Goal: Task Accomplishment & Management: Manage account settings

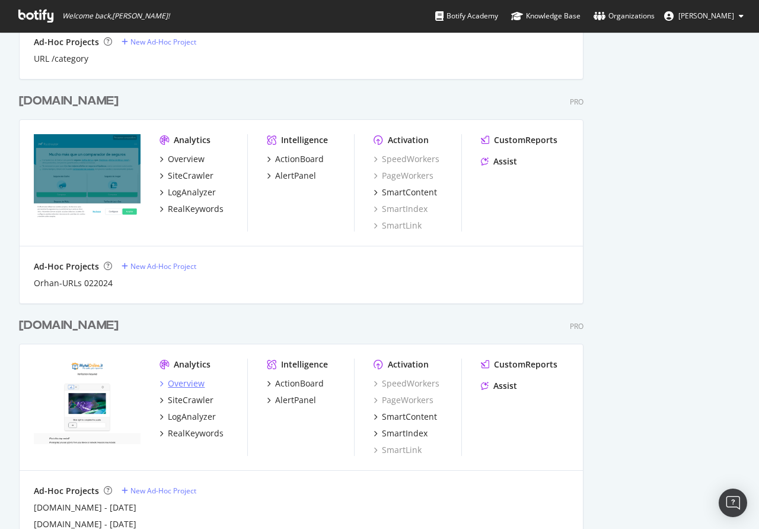
scroll to position [1392, 0]
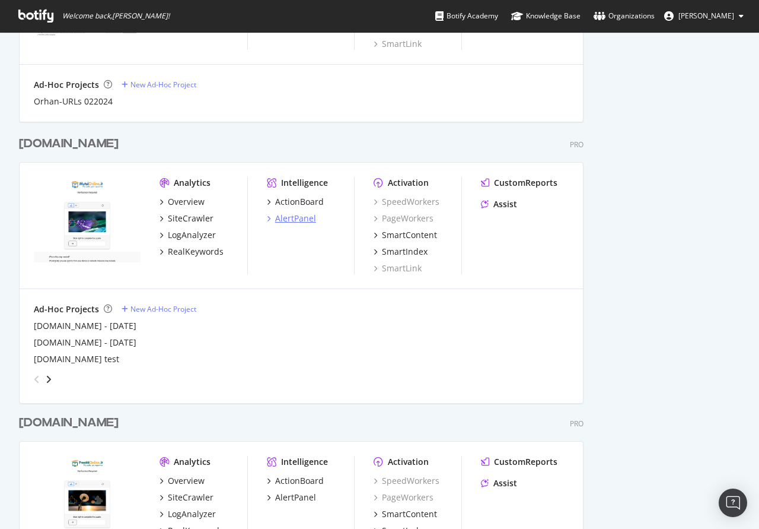
click at [304, 219] on div "AlertPanel" at bounding box center [295, 218] width 41 height 12
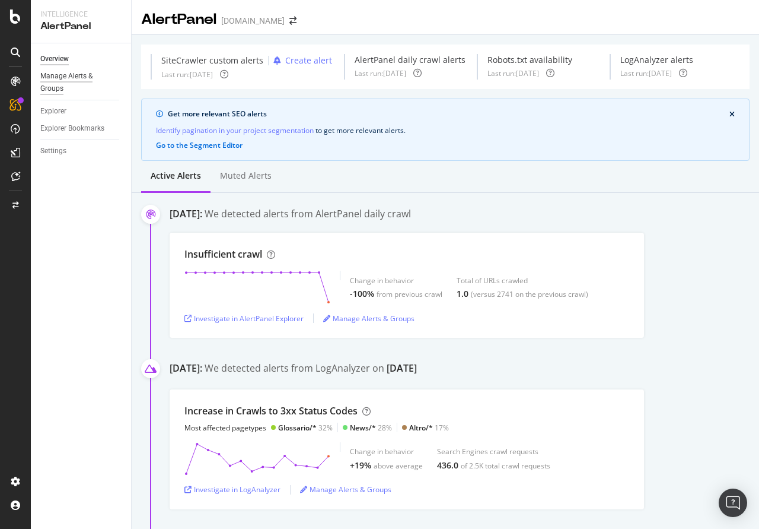
click at [53, 81] on div "Manage Alerts & Groups" at bounding box center [75, 82] width 71 height 25
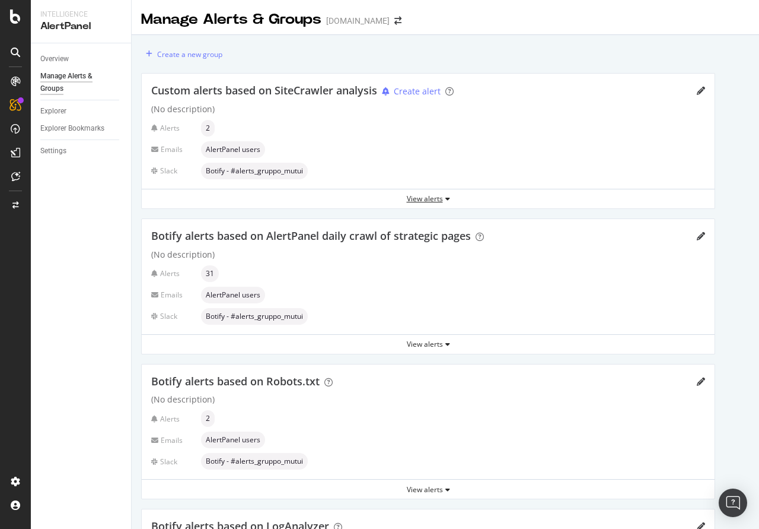
click at [441, 197] on div "View alerts" at bounding box center [428, 198] width 573 height 10
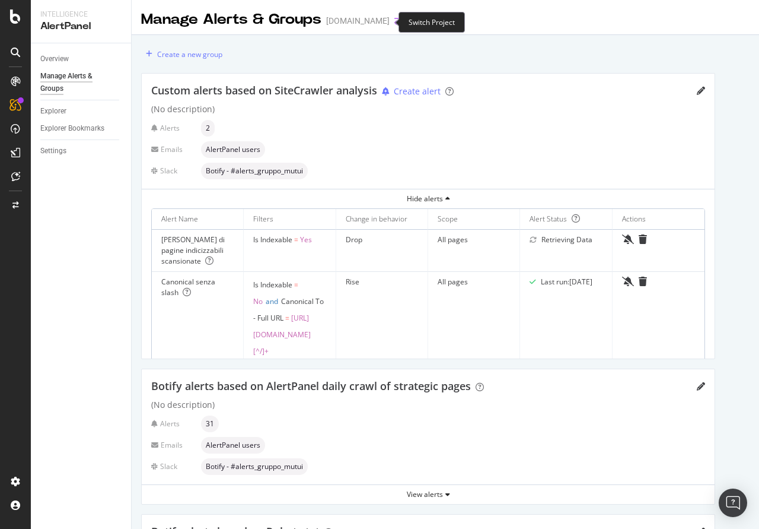
click at [394, 23] on icon "arrow-right-arrow-left" at bounding box center [397, 21] width 7 height 8
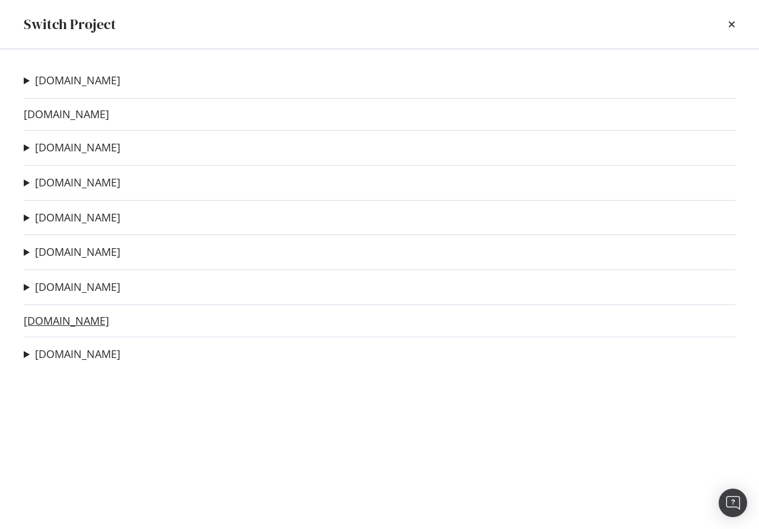
click at [65, 327] on link "Prestitionline.it" at bounding box center [66, 320] width 85 height 12
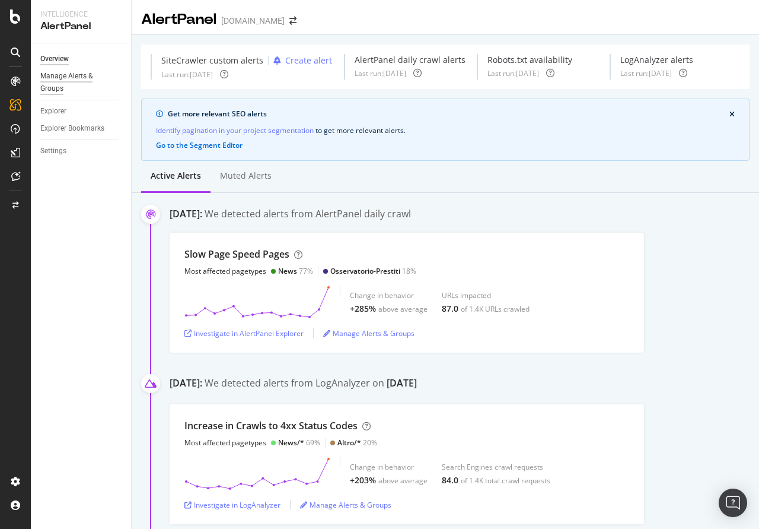
click at [55, 77] on div "Manage Alerts & Groups" at bounding box center [75, 82] width 71 height 25
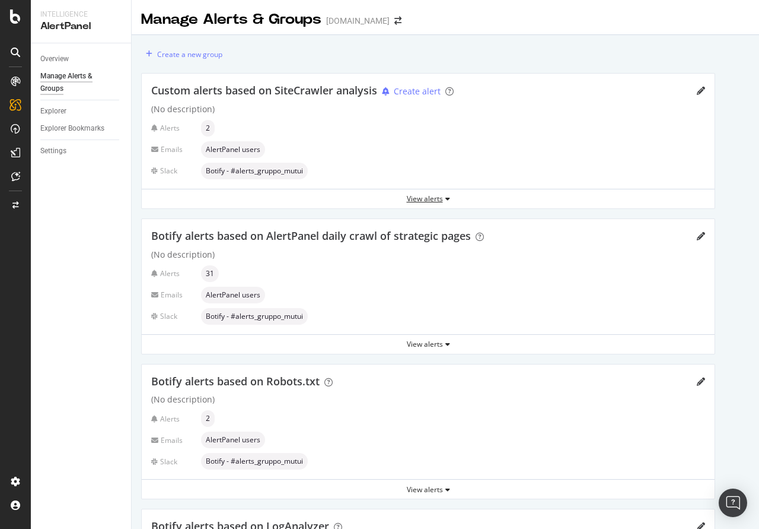
click at [446, 196] on icon "button" at bounding box center [447, 198] width 5 height 7
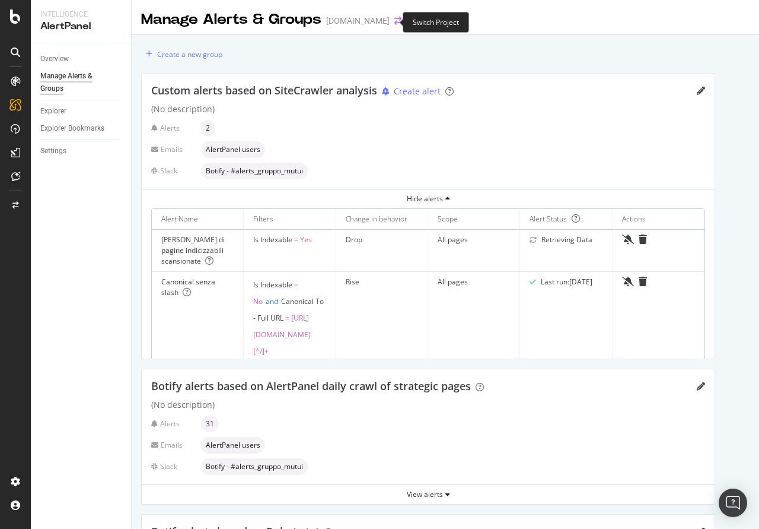
click at [394, 18] on icon "arrow-right-arrow-left" at bounding box center [397, 21] width 7 height 8
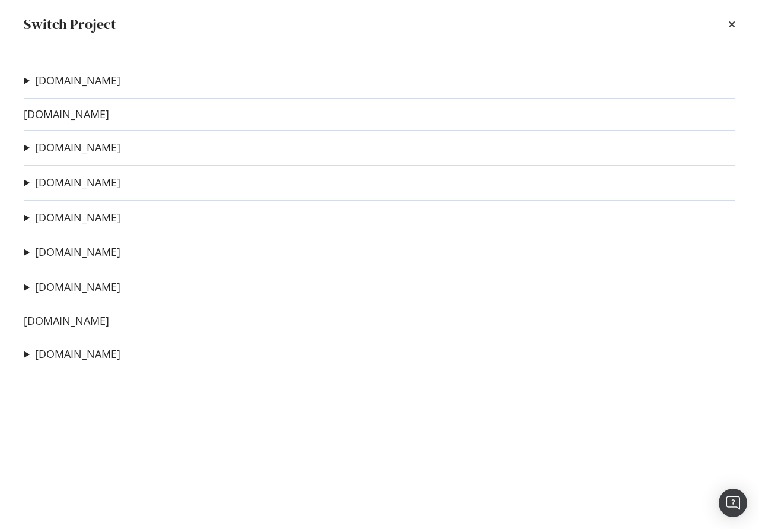
click at [65, 355] on link "Segugio.it" at bounding box center [77, 354] width 85 height 12
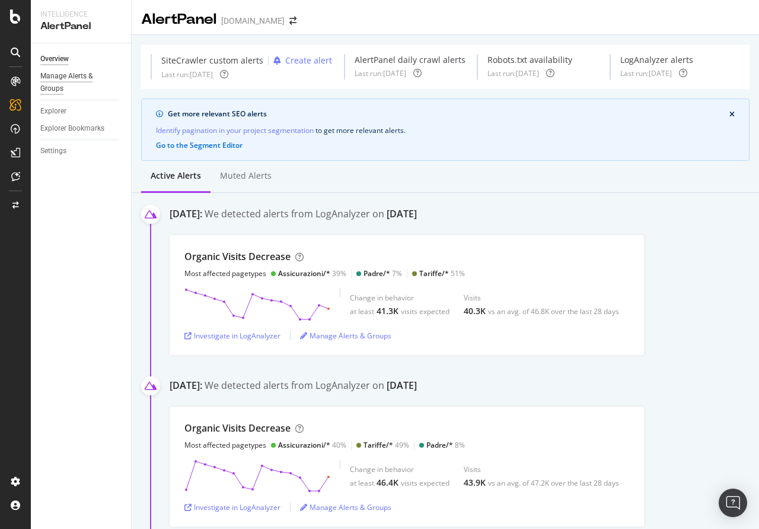
click at [84, 74] on div "Manage Alerts & Groups" at bounding box center [75, 82] width 71 height 25
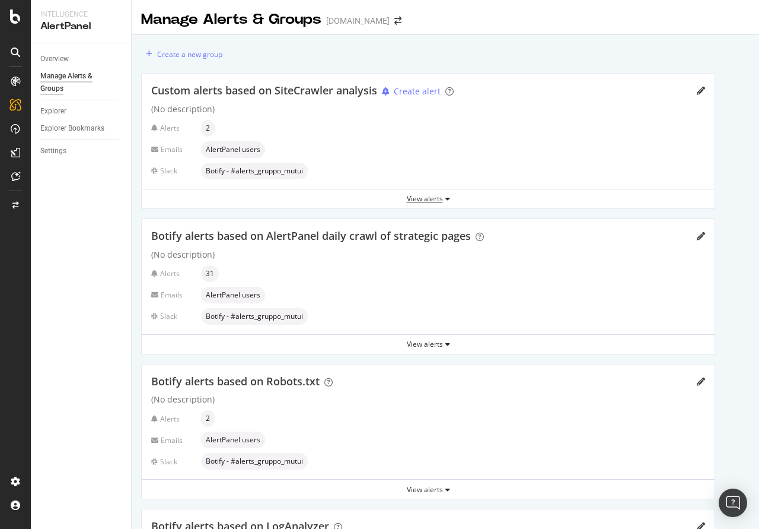
click at [420, 199] on div "View alerts" at bounding box center [428, 198] width 573 height 10
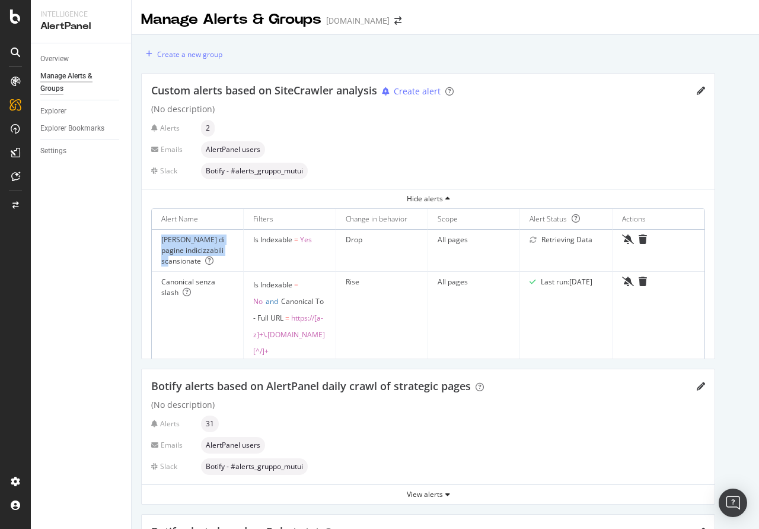
drag, startPoint x: 160, startPoint y: 241, endPoint x: 195, endPoint y: 260, distance: 39.8
click at [201, 266] on td "[PERSON_NAME] di pagine indicizzabili scansionate" at bounding box center [198, 251] width 92 height 42
copy div "[PERSON_NAME] di pagine indicizzabili scansionate"
click at [394, 25] on icon "arrow-right-arrow-left" at bounding box center [397, 21] width 7 height 8
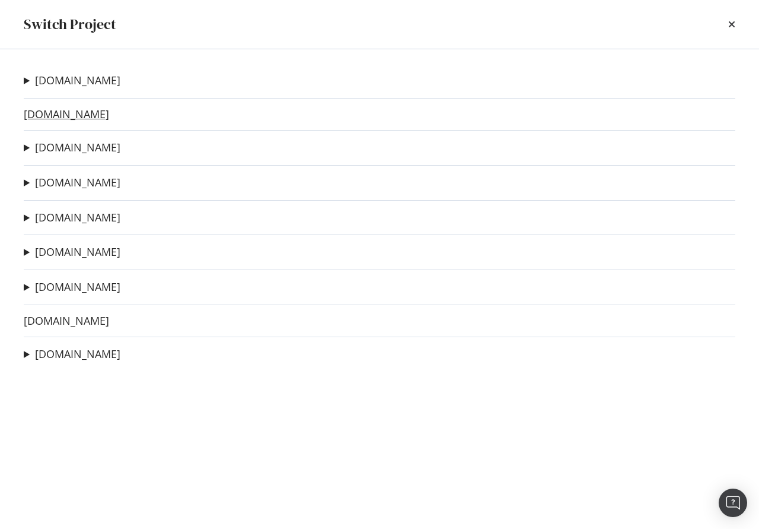
click at [62, 118] on link "[DOMAIN_NAME]" at bounding box center [66, 114] width 85 height 12
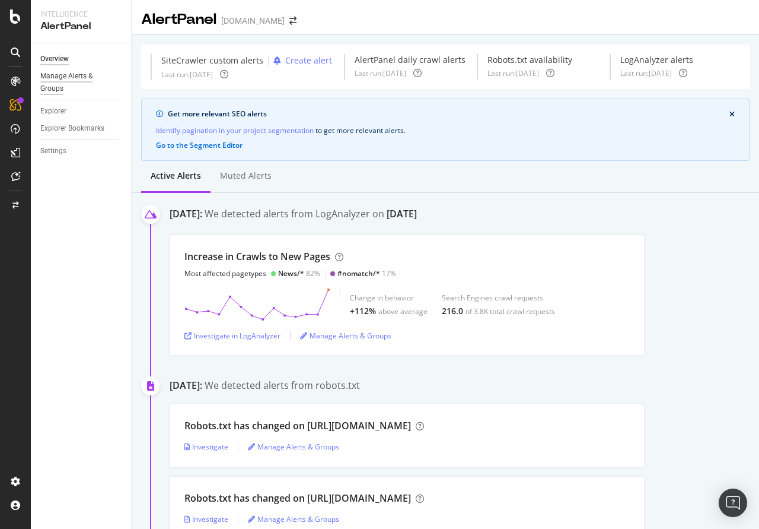
click at [58, 82] on div "Manage Alerts & Groups" at bounding box center [75, 82] width 71 height 25
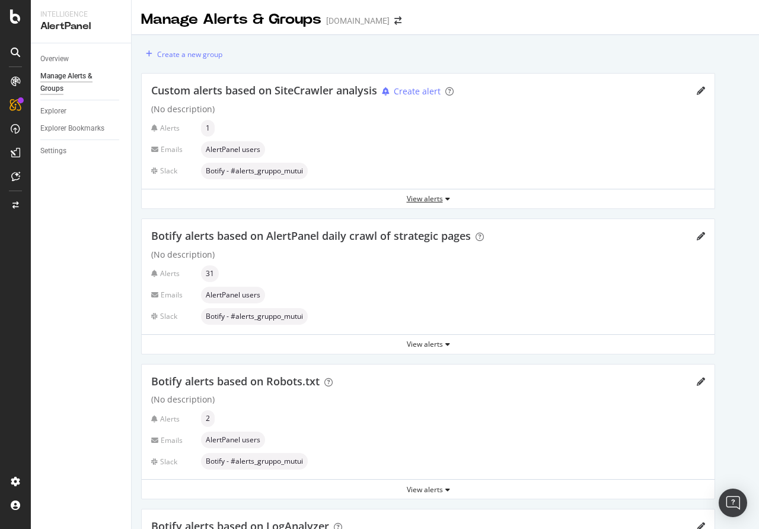
click at [434, 198] on div "View alerts" at bounding box center [428, 198] width 573 height 10
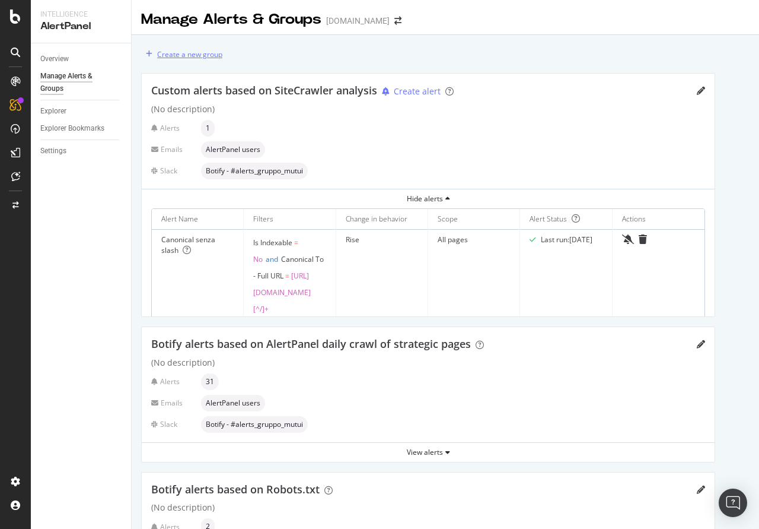
click at [164, 55] on div "Create a new group" at bounding box center [189, 54] width 65 height 10
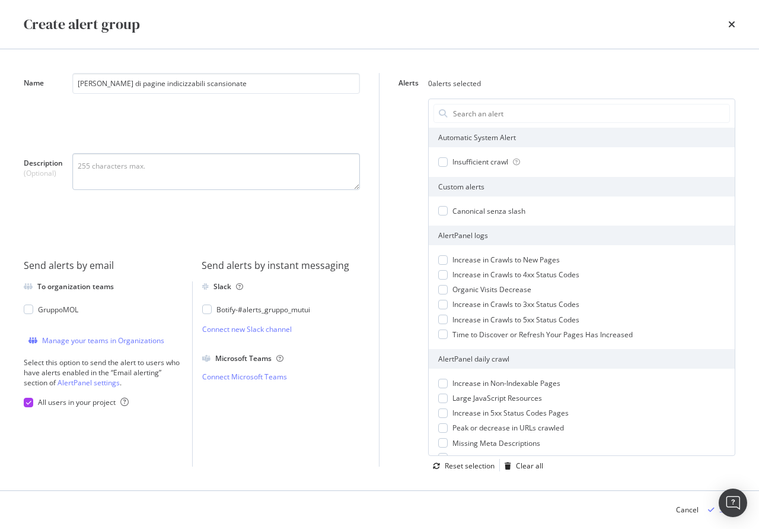
type input "[PERSON_NAME] di pagine indicizzabili scansionate"
click at [101, 169] on textarea "Description (Optional)" at bounding box center [216, 171] width 288 height 37
paste textarea "[PERSON_NAME] di pagine indicizzabili scansionate"
type textarea "Calo di pagine indicizzabili scansionate da Botify"
click at [208, 311] on div "modal" at bounding box center [206, 308] width 9 height 9
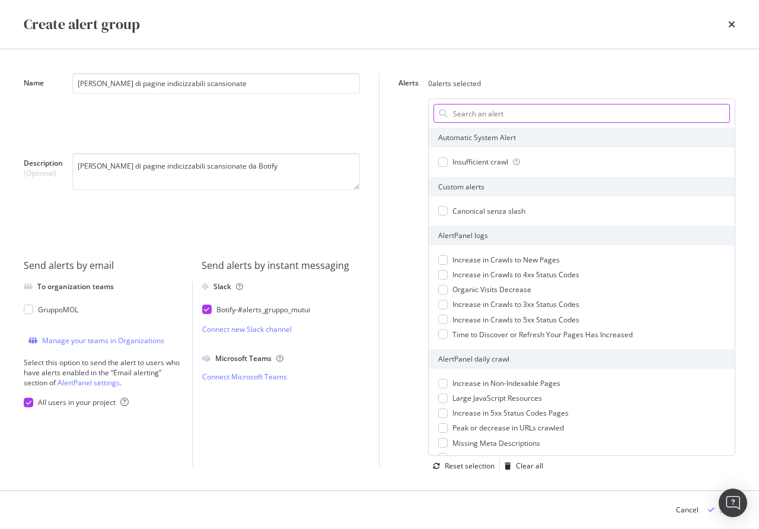
click at [477, 110] on input "Alerts" at bounding box center [591, 113] width 278 height 18
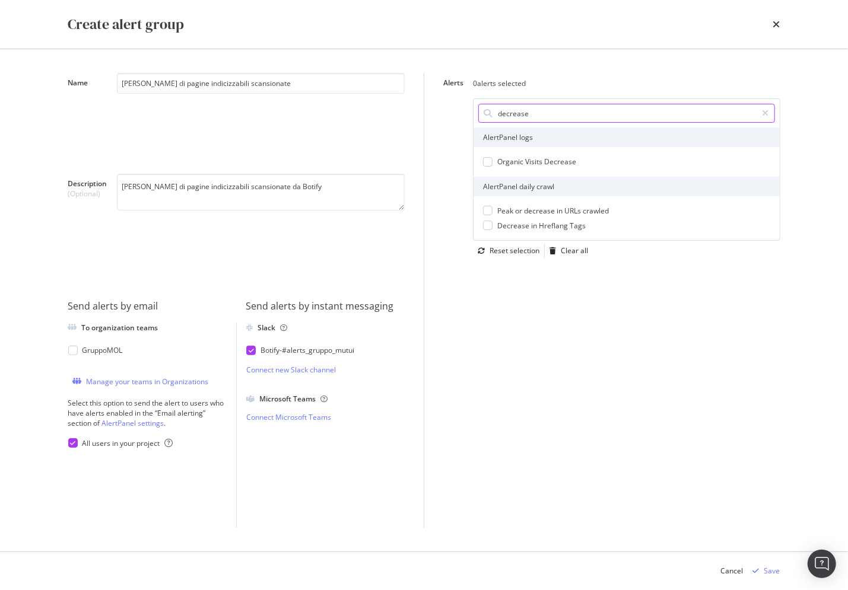
click at [585, 110] on input "decrease" at bounding box center [626, 113] width 260 height 18
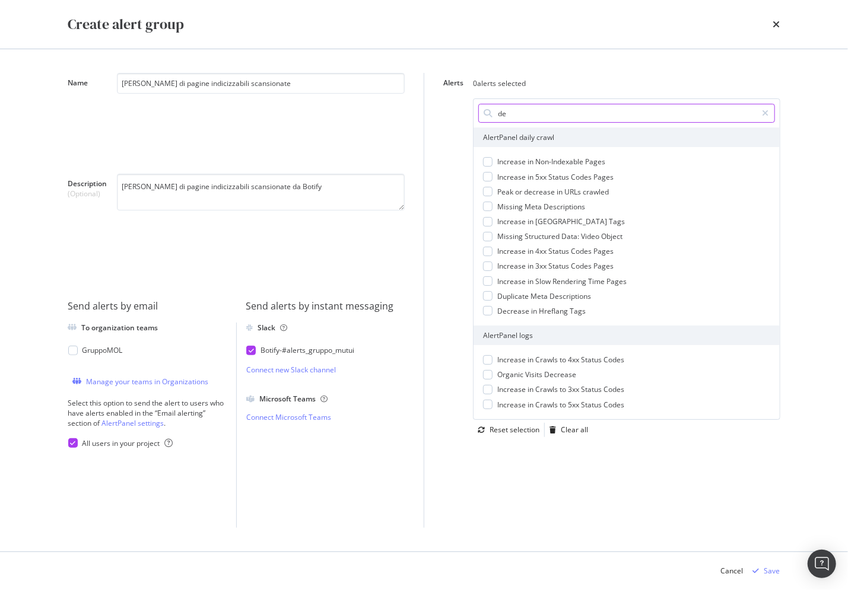
type input "d"
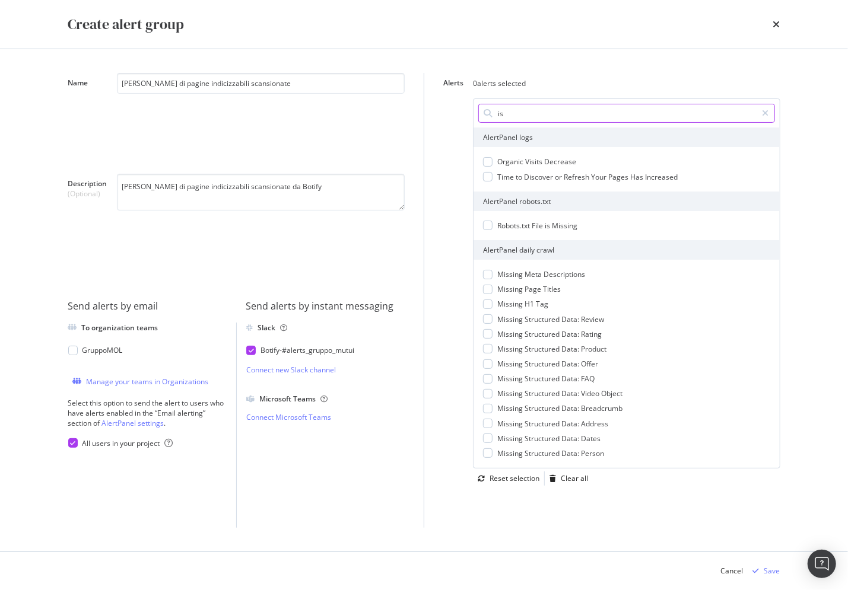
type input "i"
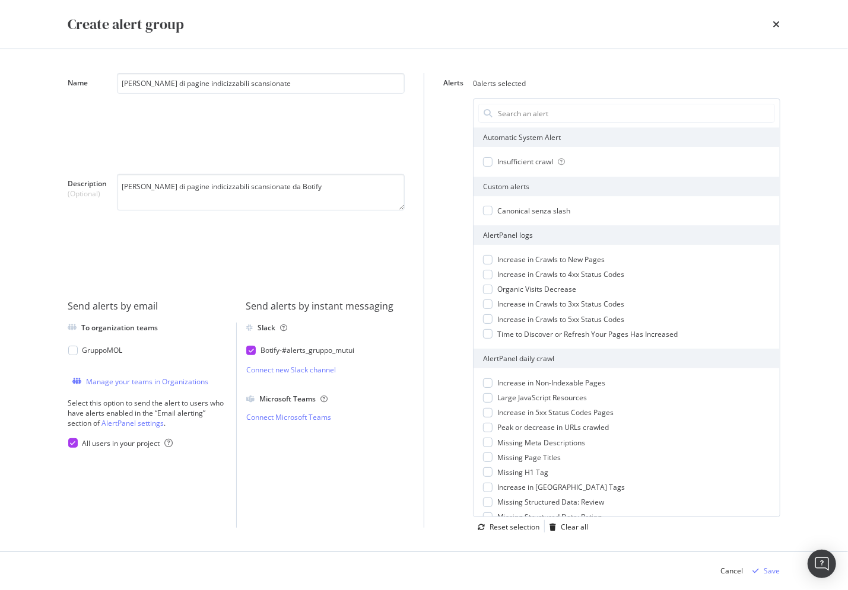
click at [759, 23] on div "Create alert group" at bounding box center [424, 24] width 712 height 20
click at [759, 22] on icon "times" at bounding box center [776, 24] width 7 height 9
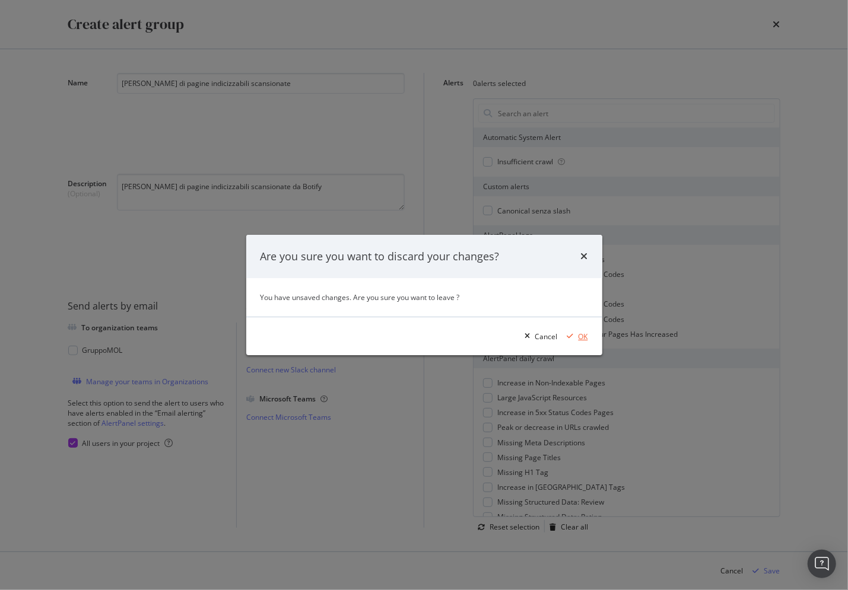
click at [581, 337] on div "OK" at bounding box center [582, 337] width 9 height 10
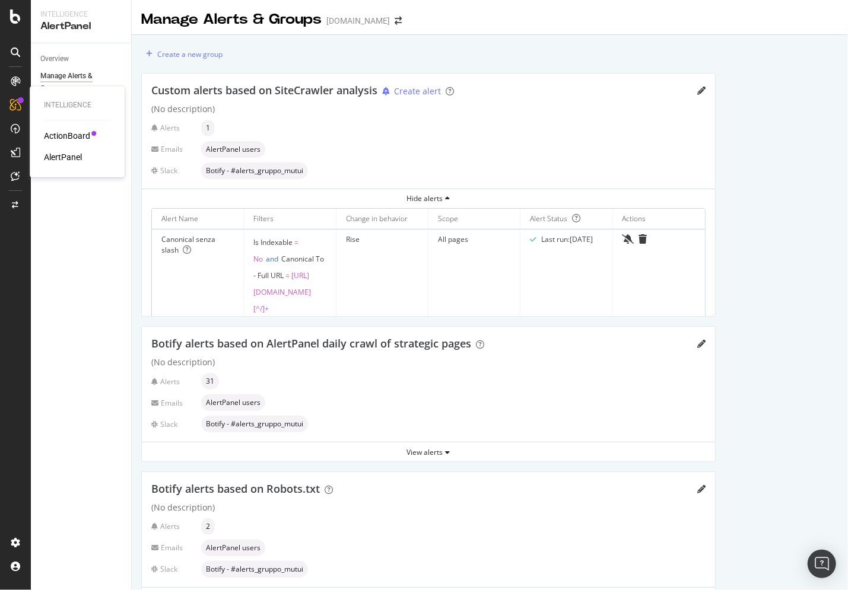
click at [62, 132] on div "ActionBoard" at bounding box center [67, 136] width 46 height 12
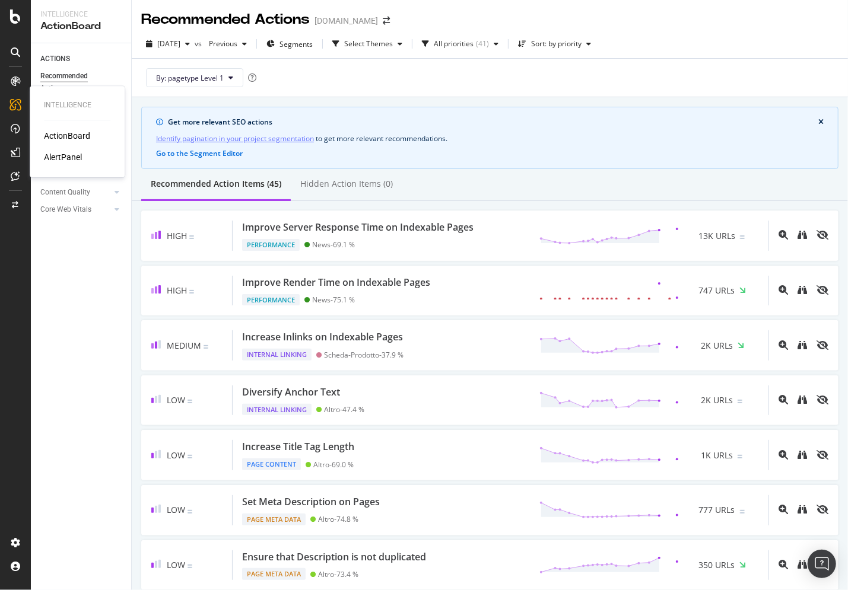
click at [50, 159] on div "AlertPanel" at bounding box center [63, 157] width 38 height 12
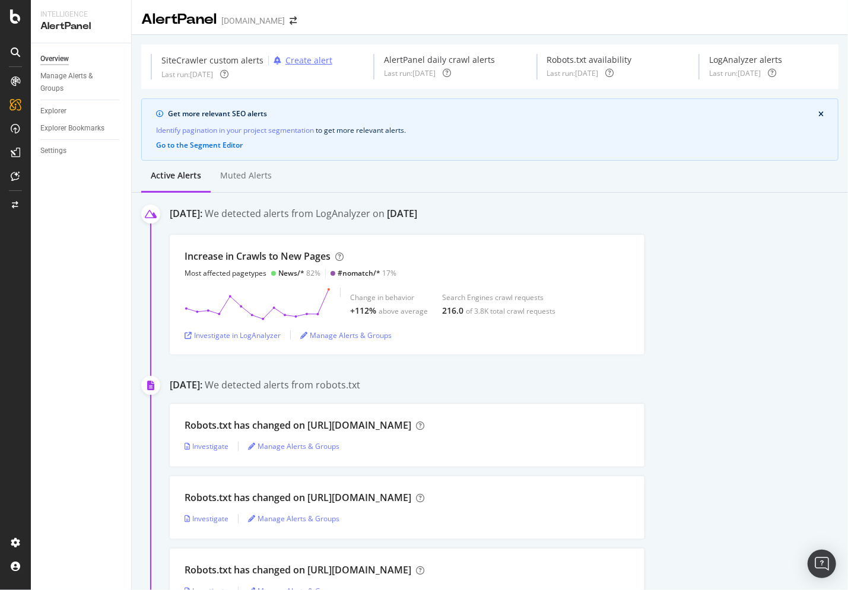
click at [292, 57] on div "Create alert" at bounding box center [308, 61] width 47 height 12
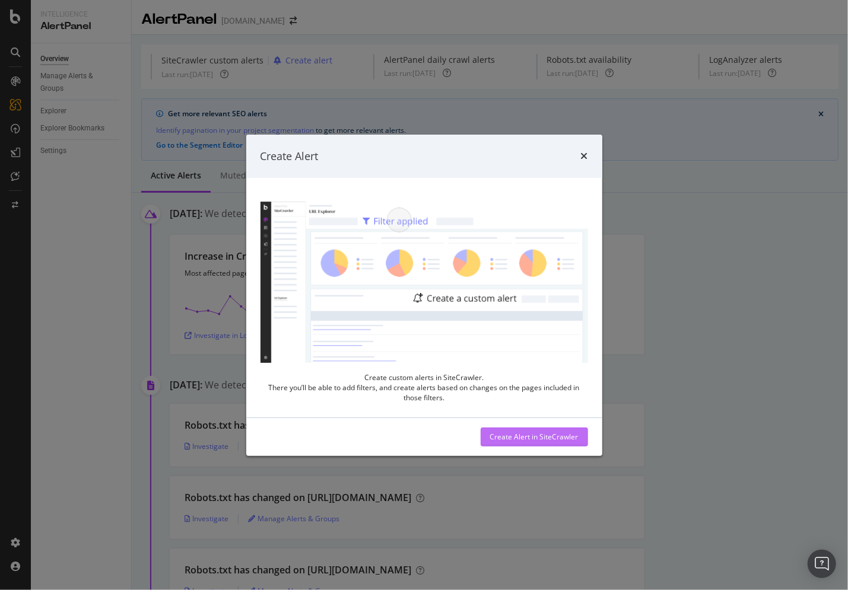
click at [508, 438] on div "Create Alert in SiteCrawler" at bounding box center [534, 437] width 88 height 10
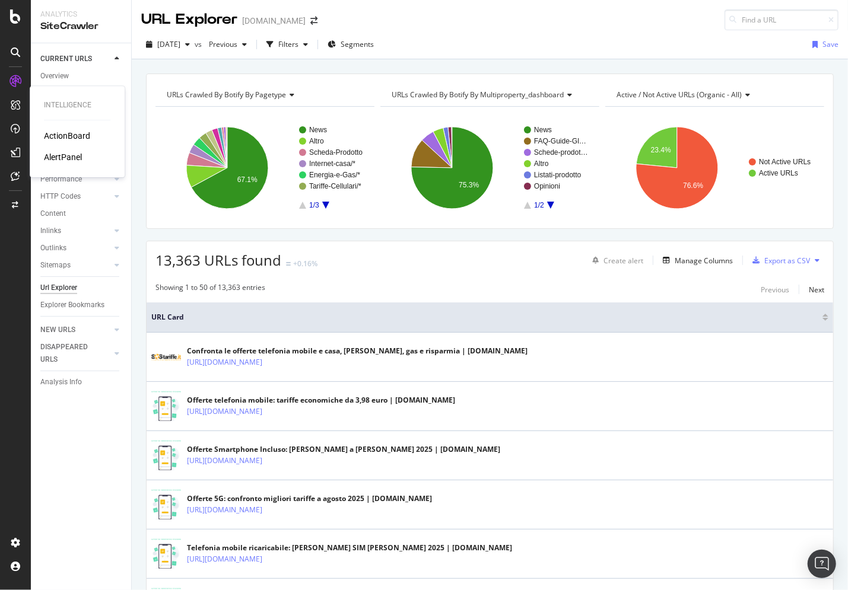
click at [62, 157] on div "AlertPanel" at bounding box center [63, 157] width 38 height 12
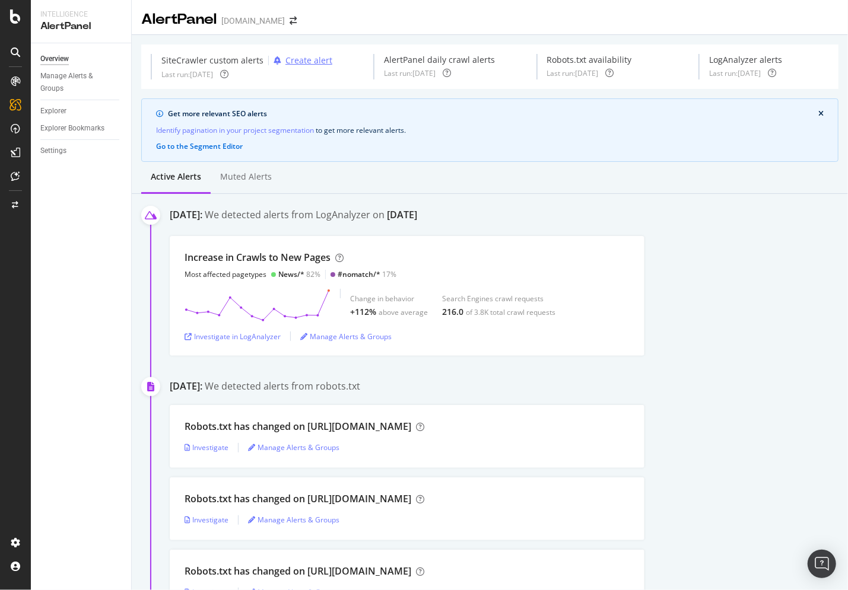
click at [307, 59] on div "Create alert" at bounding box center [308, 61] width 47 height 12
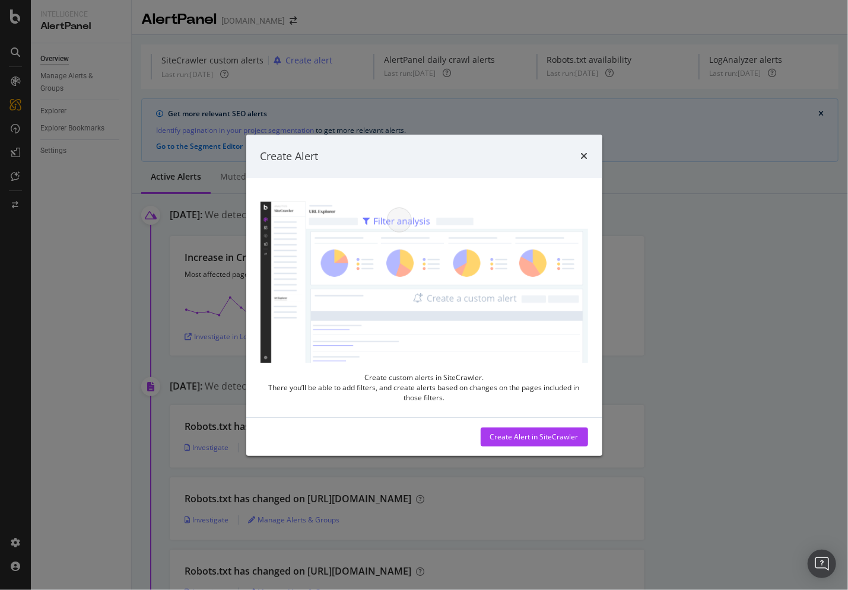
click at [376, 273] on img "modal" at bounding box center [423, 282] width 327 height 161
click at [424, 276] on img "modal" at bounding box center [423, 282] width 327 height 161
click at [562, 435] on div "Create Alert in SiteCrawler" at bounding box center [534, 437] width 88 height 10
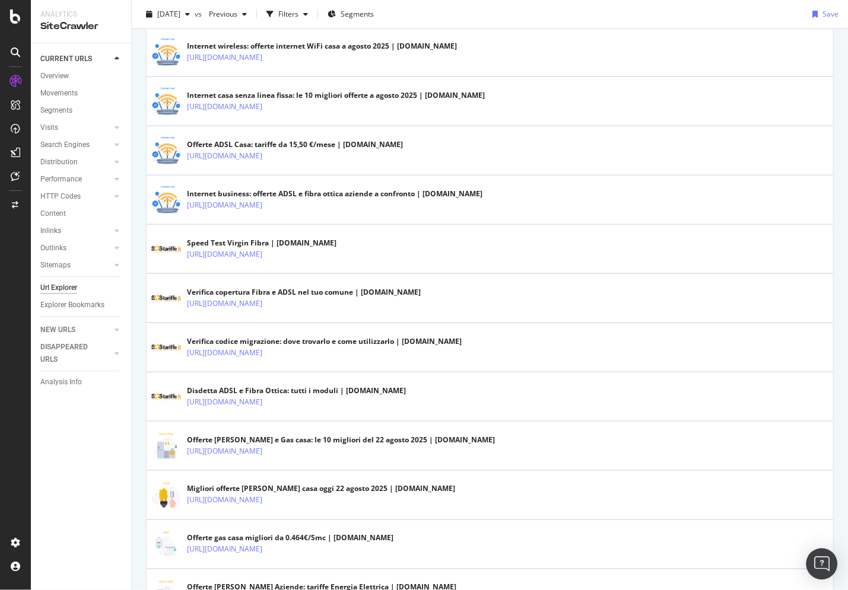
scroll to position [798, 0]
click at [759, 528] on img "Open Intercom Messenger" at bounding box center [821, 563] width 15 height 15
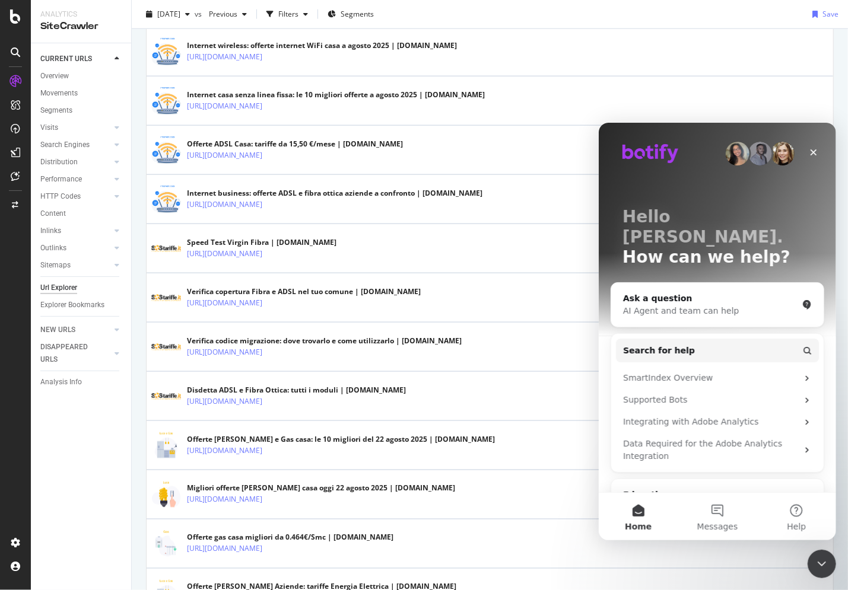
scroll to position [0, 0]
click at [720, 304] on div "AI Agent and team can help" at bounding box center [709, 310] width 174 height 12
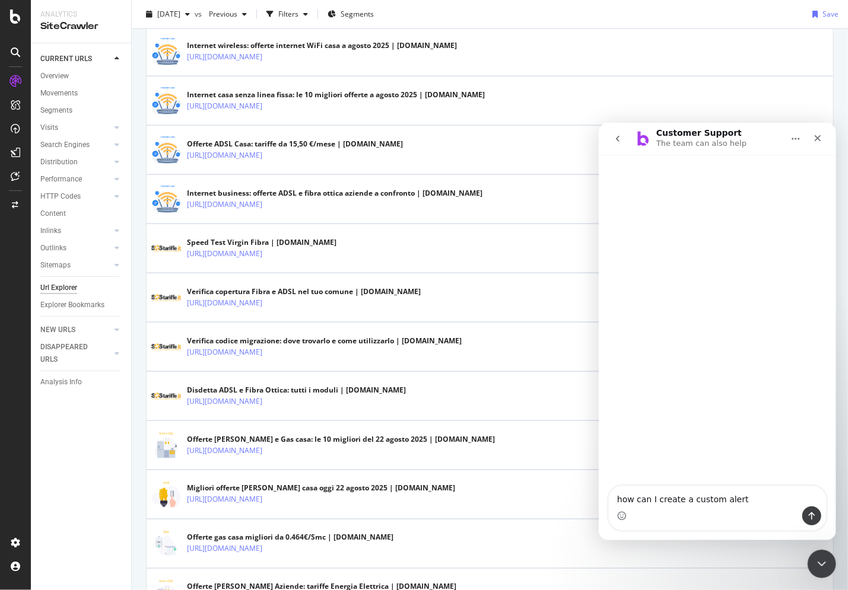
type textarea "how can I create a custom alert?"
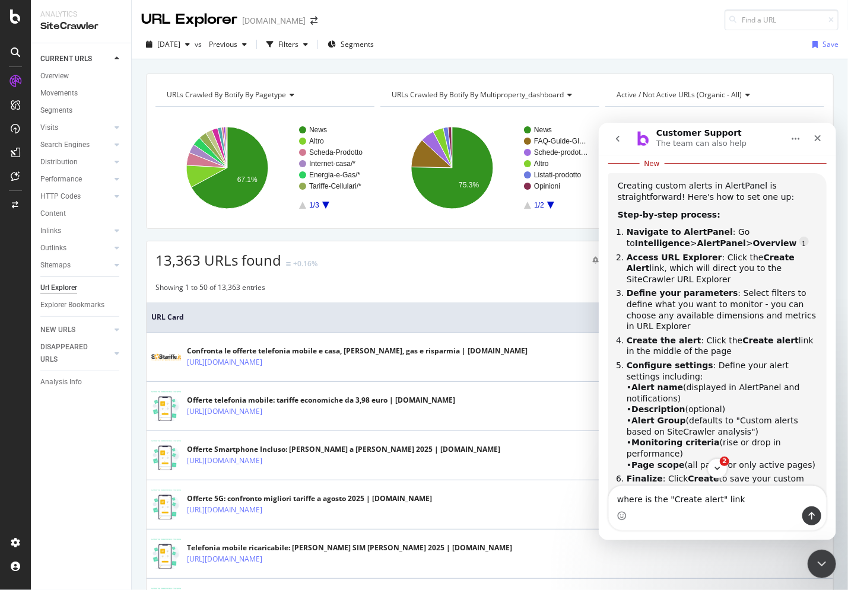
type textarea "where is the "Create alert" link?"
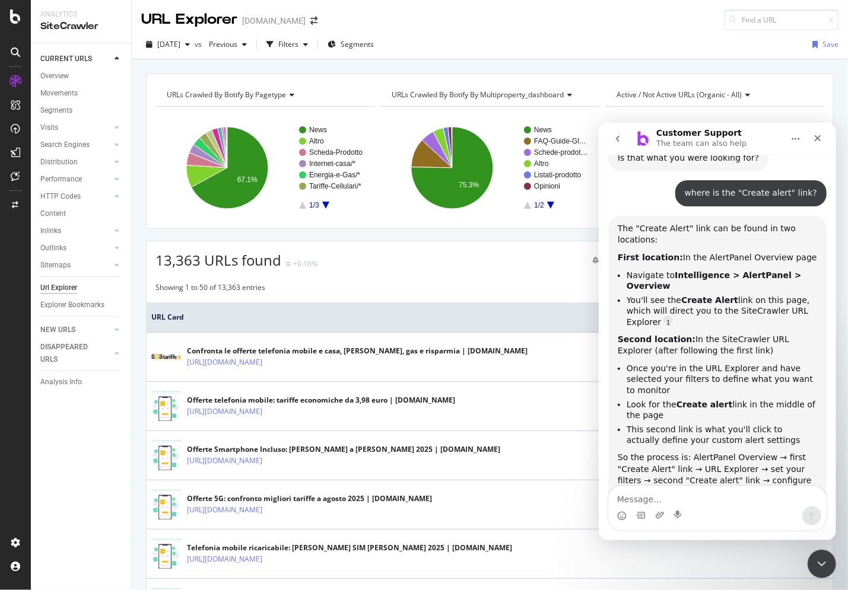
scroll to position [606, 0]
click at [298, 47] on div "Filters" at bounding box center [288, 44] width 20 height 10
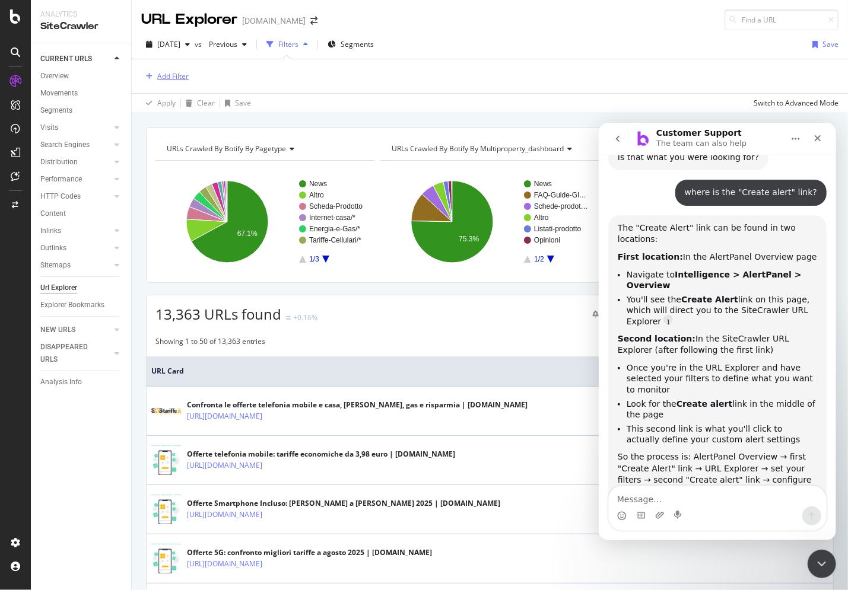
click at [163, 73] on div "Add Filter" at bounding box center [172, 76] width 31 height 10
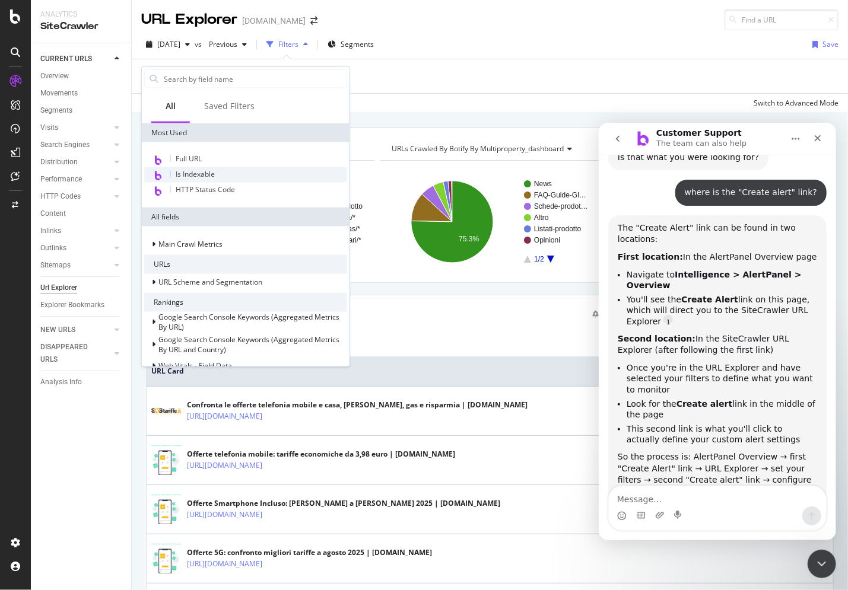
click at [198, 174] on span "Is Indexable" at bounding box center [195, 174] width 39 height 10
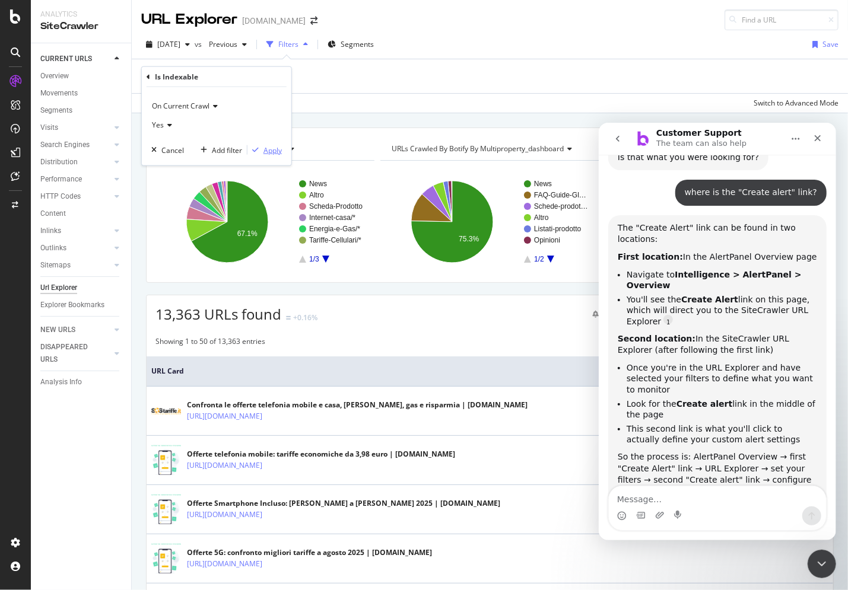
click at [276, 155] on button "Apply" at bounding box center [264, 150] width 34 height 12
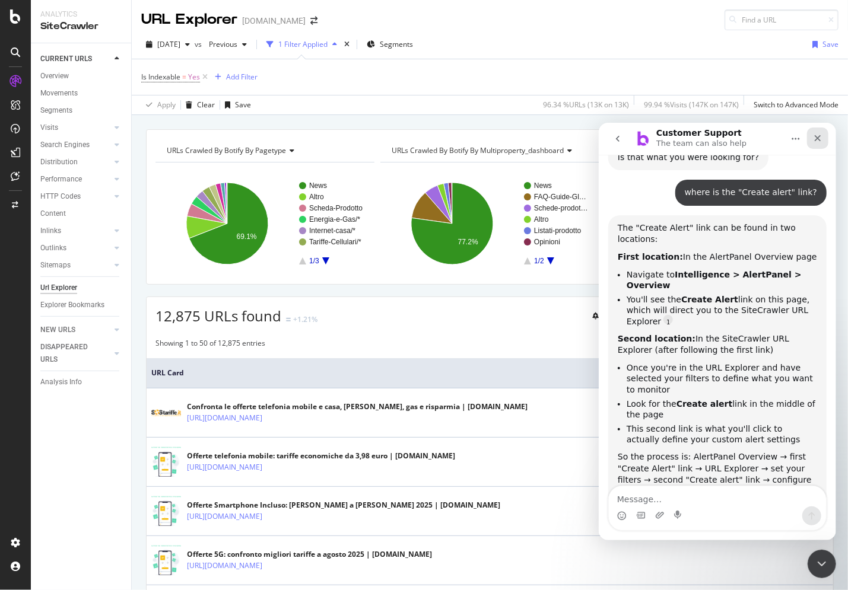
click at [759, 140] on icon "Close" at bounding box center [816, 137] width 9 height 9
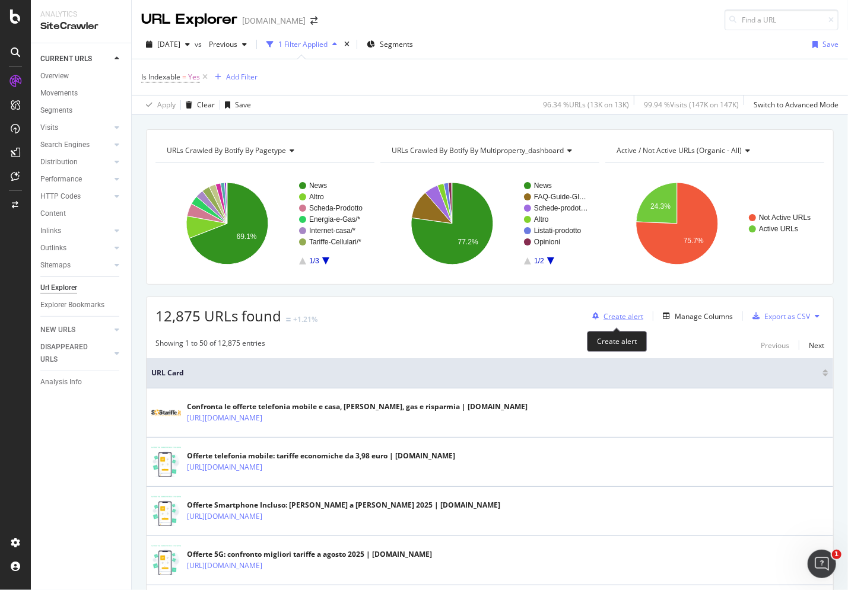
click at [623, 313] on div "Create alert" at bounding box center [623, 316] width 40 height 10
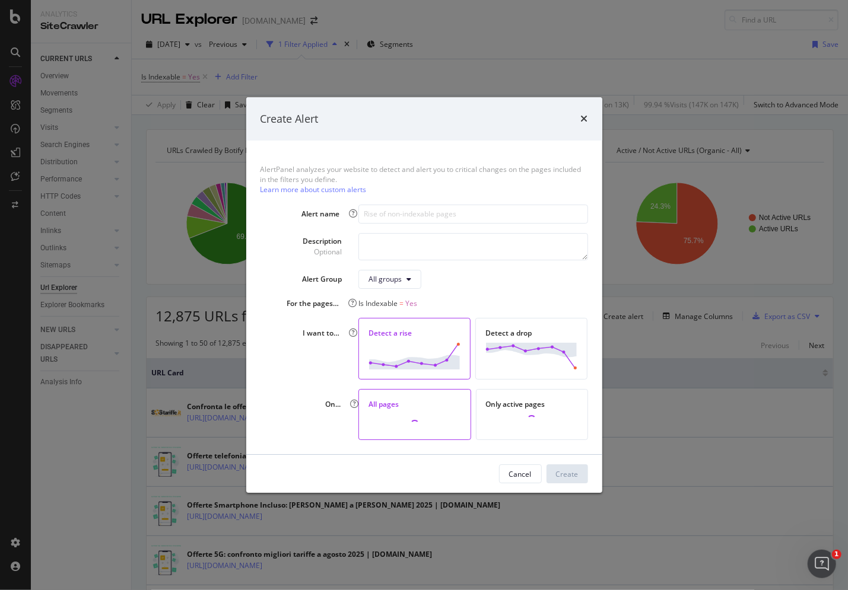
scroll to position [612, 0]
click at [380, 214] on input "modal" at bounding box center [472, 214] width 229 height 19
paste input "[PERSON_NAME] di pagine indicizzabili scansionate"
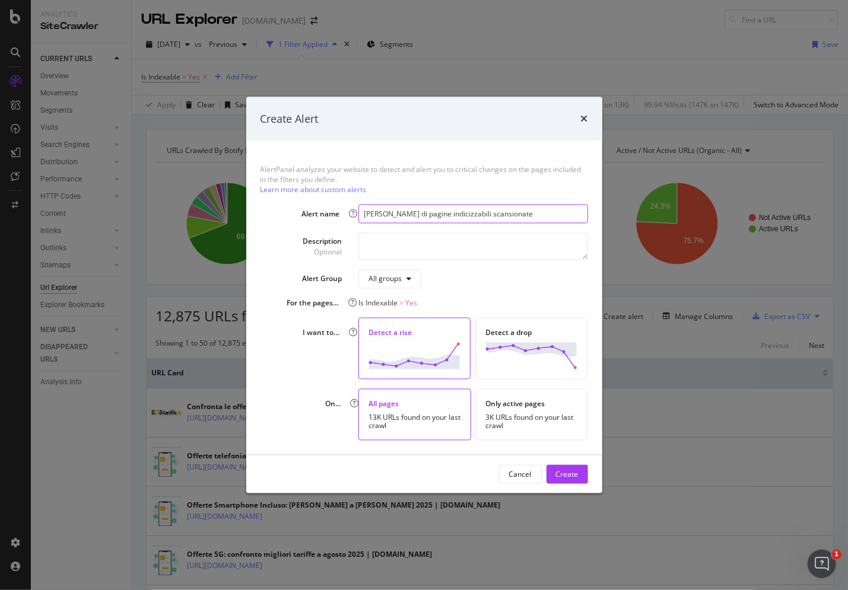
type input "[PERSON_NAME] di pagine indicizzabili scansionate"
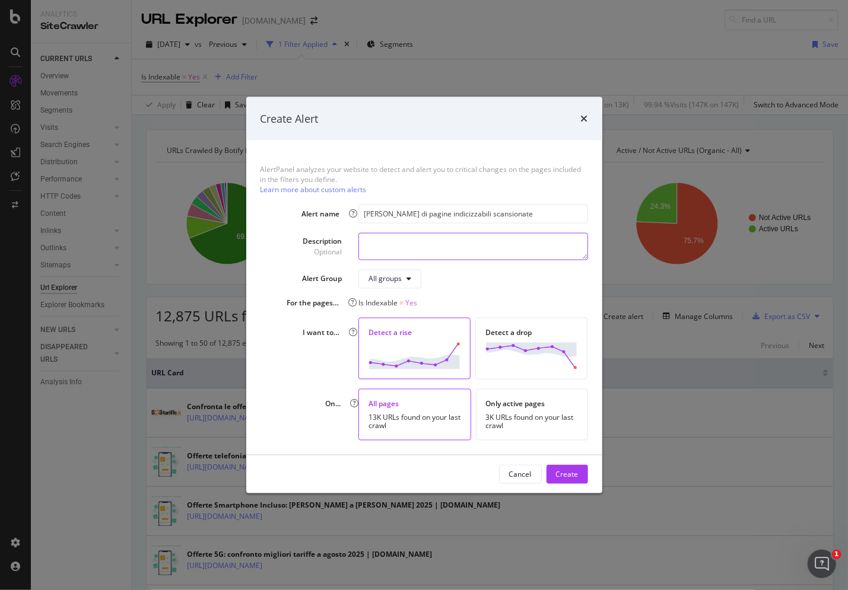
click at [433, 246] on textarea "modal" at bounding box center [472, 246] width 229 height 27
paste textarea "[PERSON_NAME] di pagine indicizzabili scansionate"
type textarea "Calo di pagine indicizzabili scansionate da Botify"
click at [511, 351] on img "modal" at bounding box center [531, 356] width 92 height 27
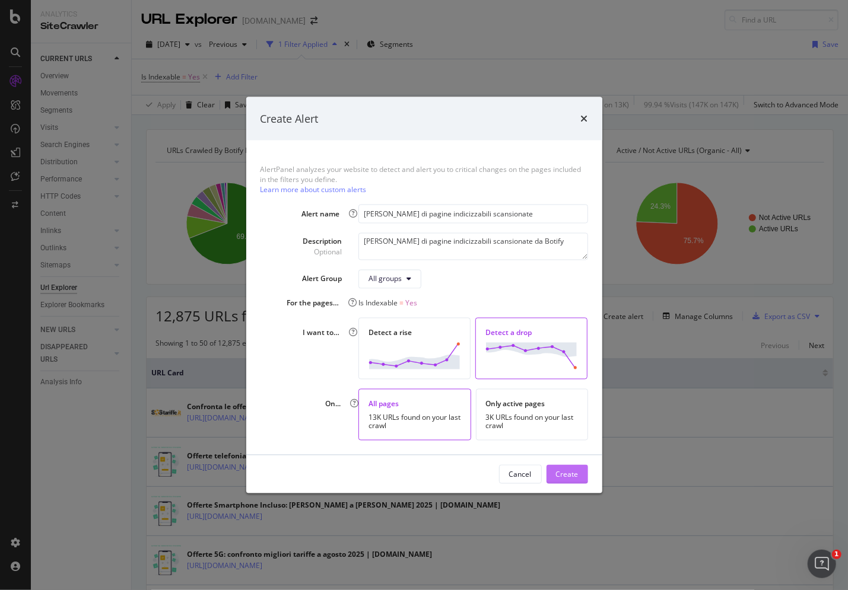
click at [578, 478] on div "Create" at bounding box center [567, 474] width 23 height 10
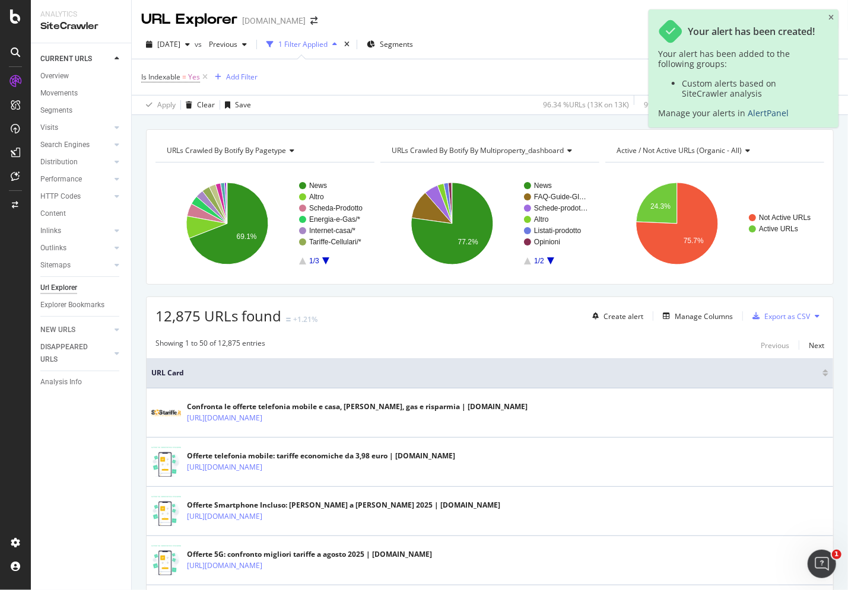
click at [759, 114] on link "AlertPanel" at bounding box center [767, 112] width 41 height 11
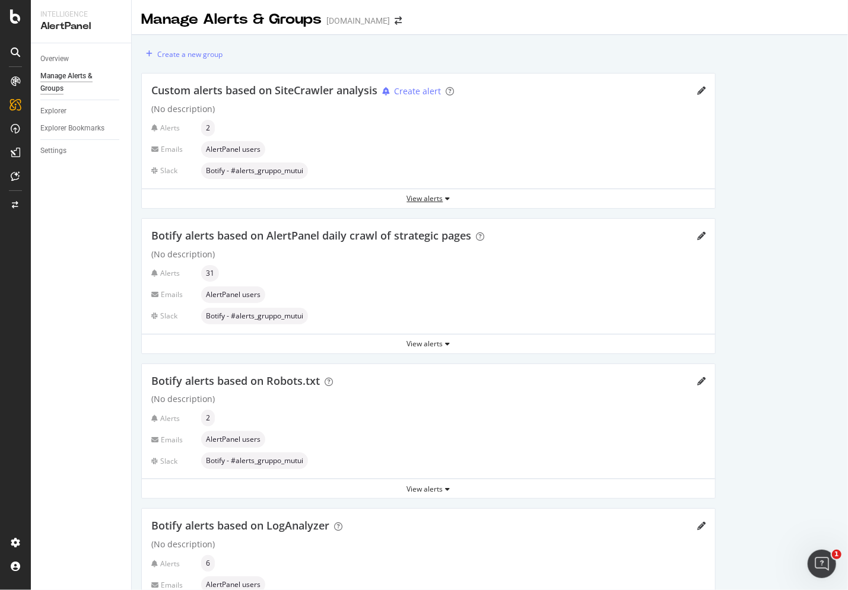
click at [446, 198] on icon "button" at bounding box center [447, 198] width 5 height 7
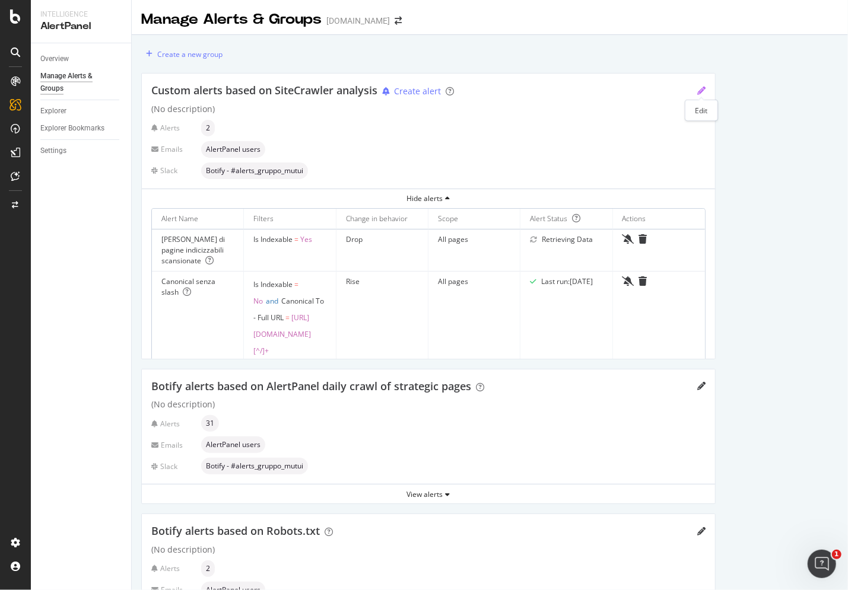
click at [703, 88] on icon "pencil" at bounding box center [701, 91] width 8 height 8
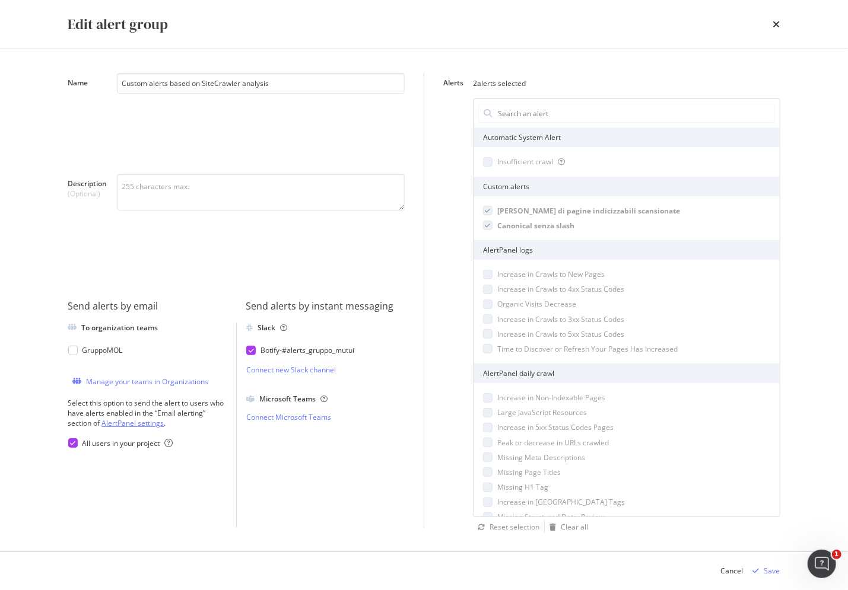
click at [130, 421] on link "AlertPanel settings" at bounding box center [133, 423] width 62 height 10
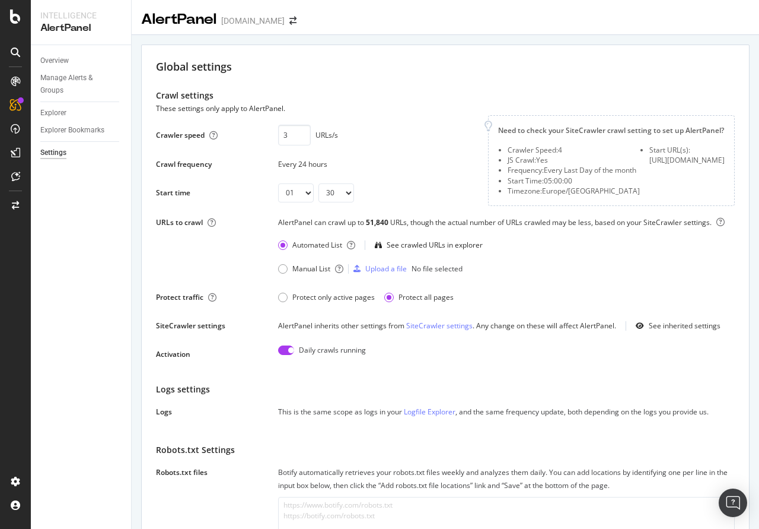
select select "01"
select select "30"
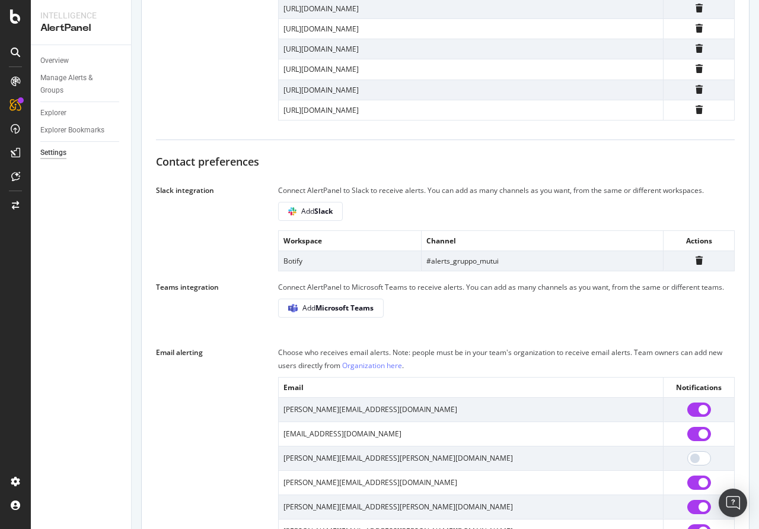
scroll to position [726, 0]
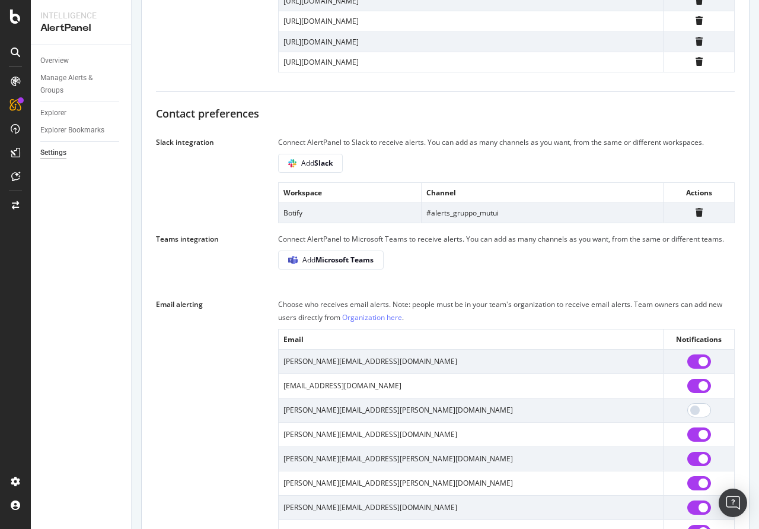
click at [689, 368] on input "checkbox" at bounding box center [699, 361] width 24 height 14
checkbox input "false"
click at [691, 393] on input "checkbox" at bounding box center [699, 385] width 24 height 14
checkbox input "false"
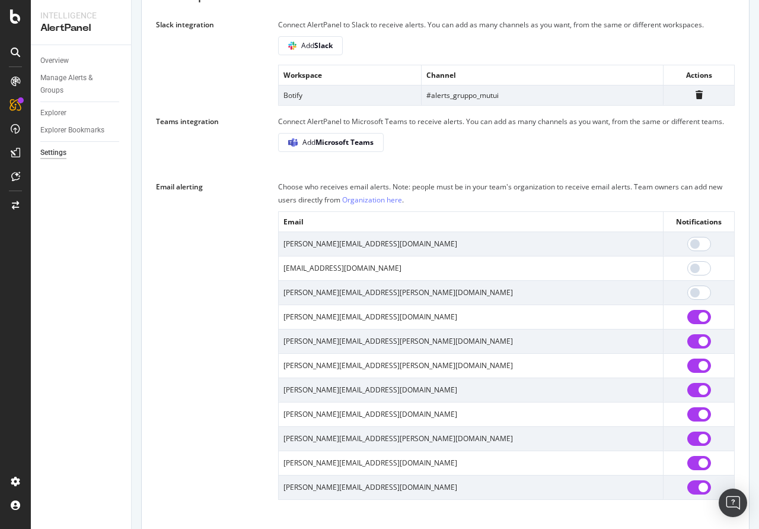
scroll to position [847, 0]
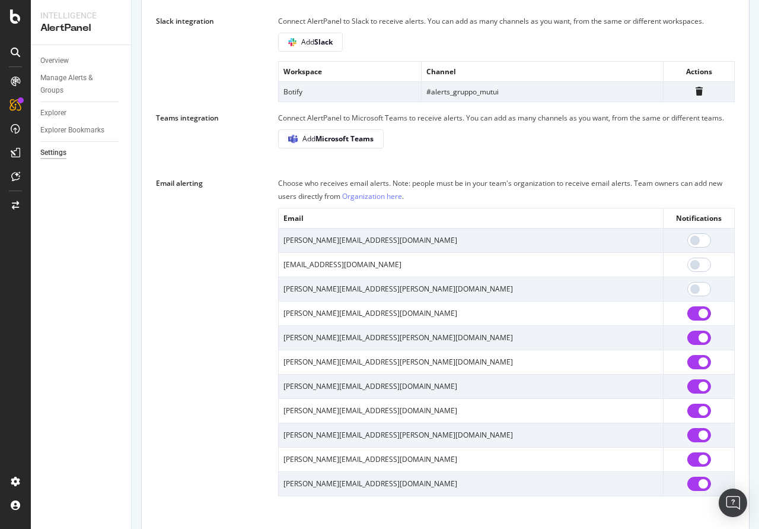
click at [694, 320] on input "checkbox" at bounding box center [699, 313] width 24 height 14
checkbox input "false"
click at [693, 393] on input "checkbox" at bounding box center [699, 386] width 24 height 14
checkbox input "false"
click at [694, 418] on input "checkbox" at bounding box center [699, 410] width 24 height 14
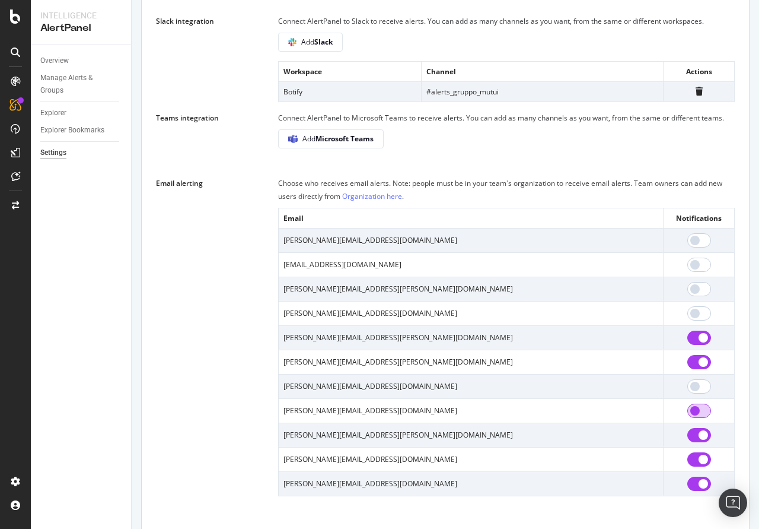
checkbox input "false"
click at [696, 393] on input "checkbox" at bounding box center [699, 386] width 24 height 14
checkbox input "true"
click at [692, 442] on input "checkbox" at bounding box center [699, 435] width 24 height 14
checkbox input "false"
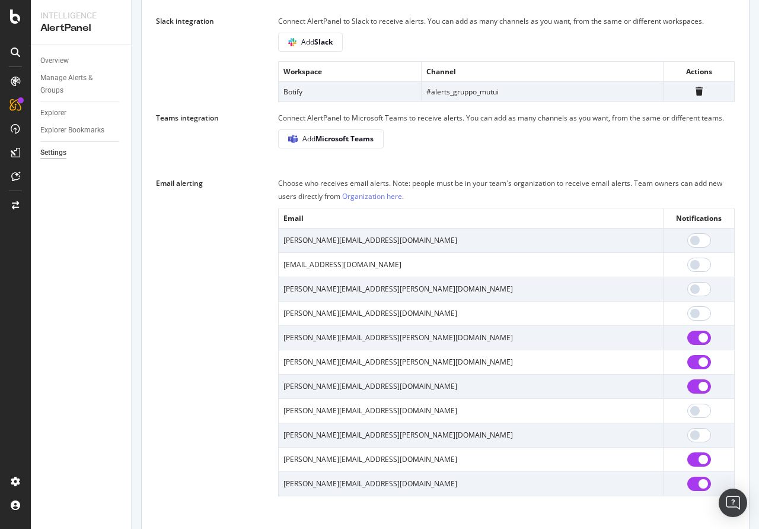
click at [697, 466] on input "checkbox" at bounding box center [699, 459] width 24 height 14
checkbox input "false"
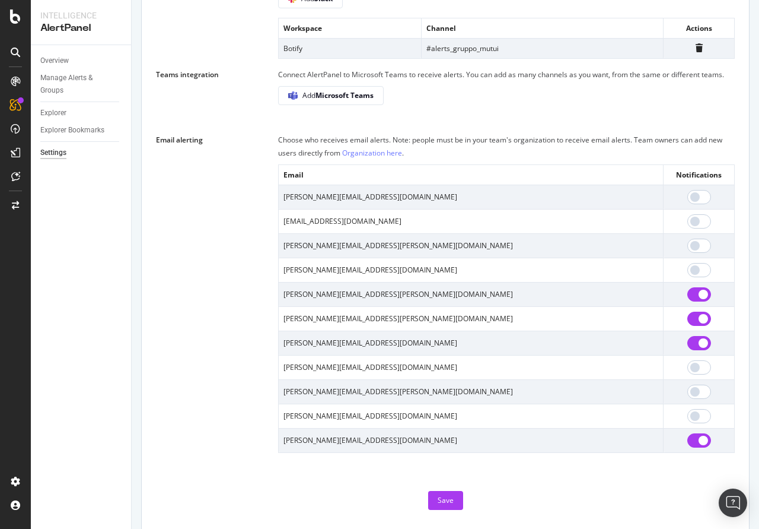
scroll to position [931, 0]
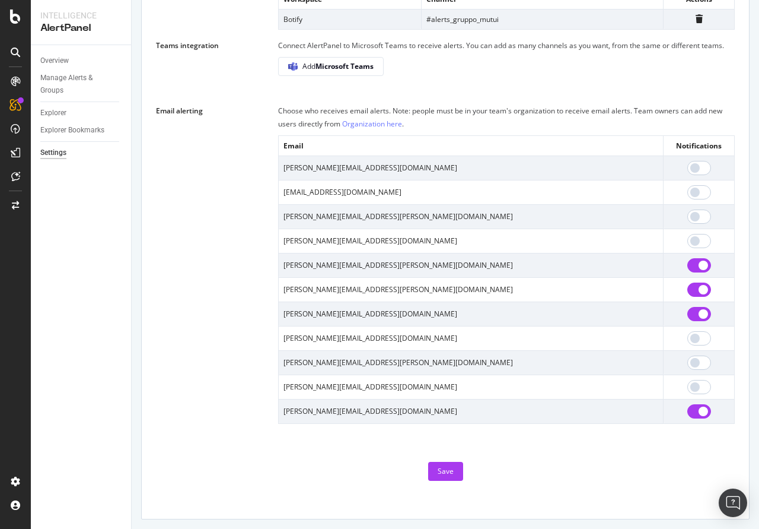
click at [694, 410] on input "checkbox" at bounding box center [699, 411] width 24 height 14
checkbox input "false"
click at [445, 468] on div "Save" at bounding box center [446, 471] width 16 height 10
click at [450, 473] on div "Save" at bounding box center [446, 471] width 16 height 10
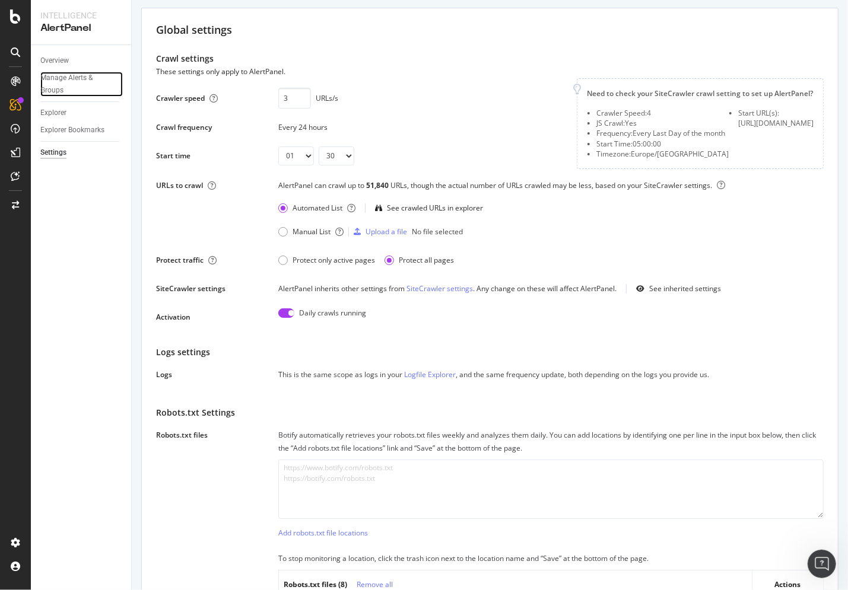
scroll to position [0, 0]
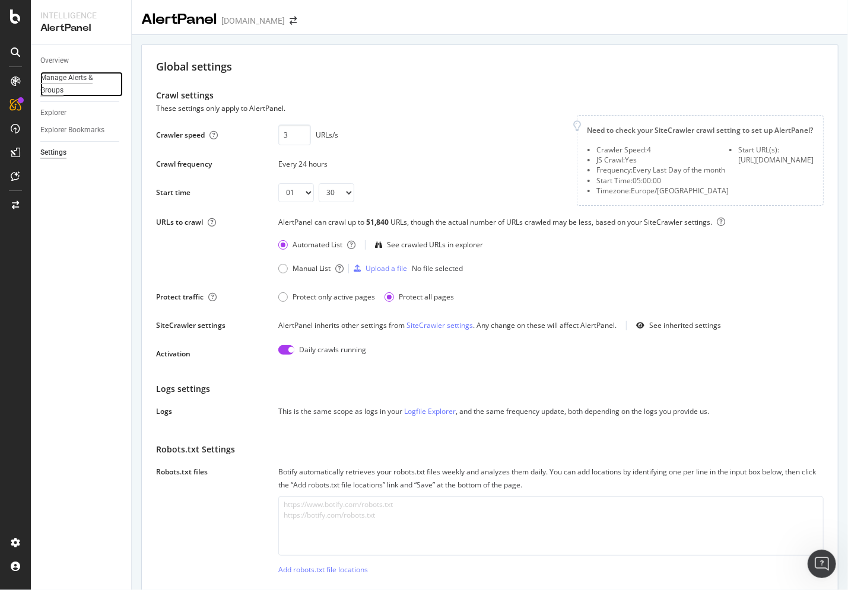
click at [75, 78] on div "Manage Alerts & Groups" at bounding box center [75, 84] width 71 height 25
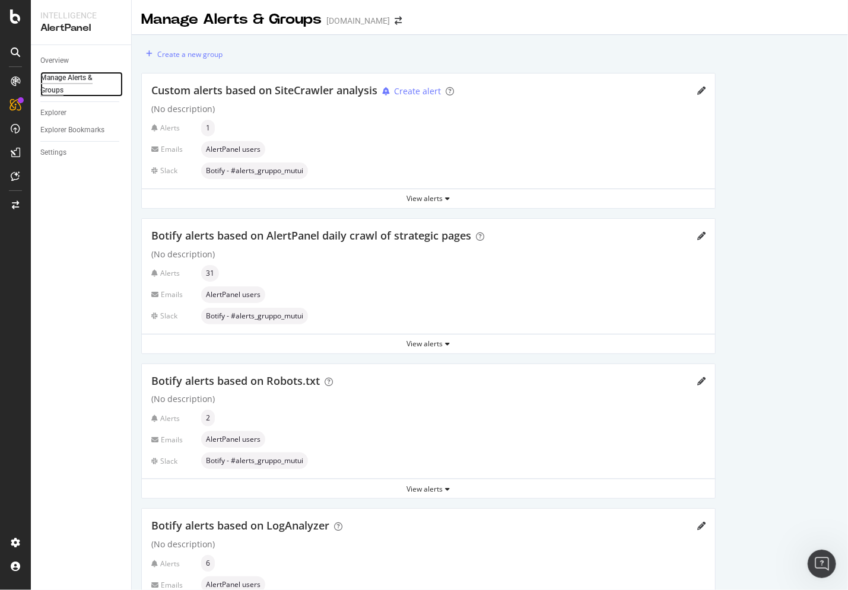
scroll to position [74, 0]
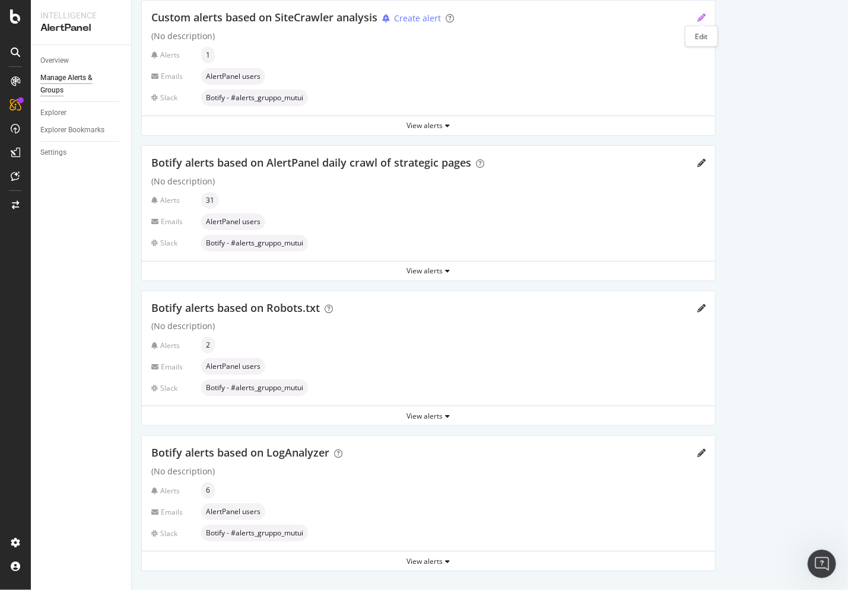
click at [703, 17] on icon "pencil" at bounding box center [701, 18] width 8 height 8
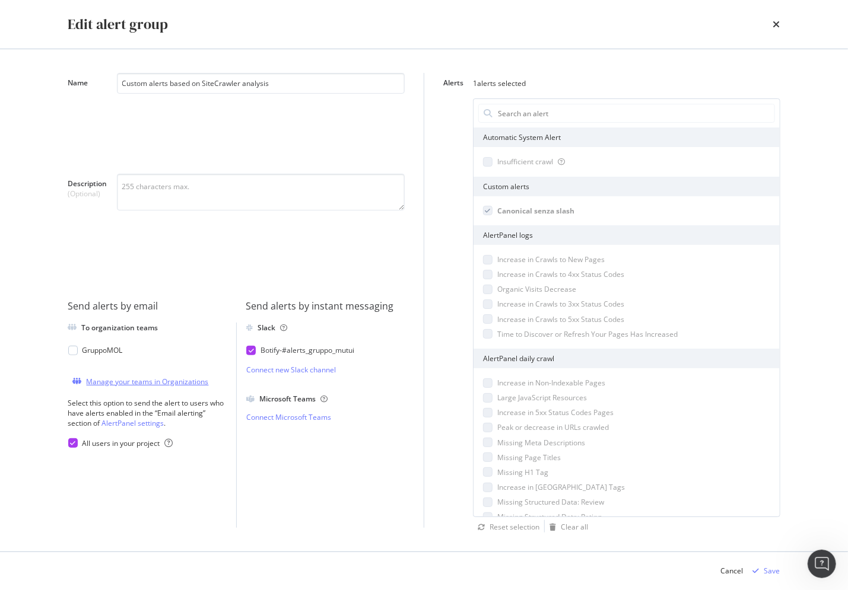
click at [133, 381] on div "Manage your teams in Organizations" at bounding box center [148, 382] width 122 height 10
click at [130, 422] on link "AlertPanel settings" at bounding box center [133, 423] width 62 height 10
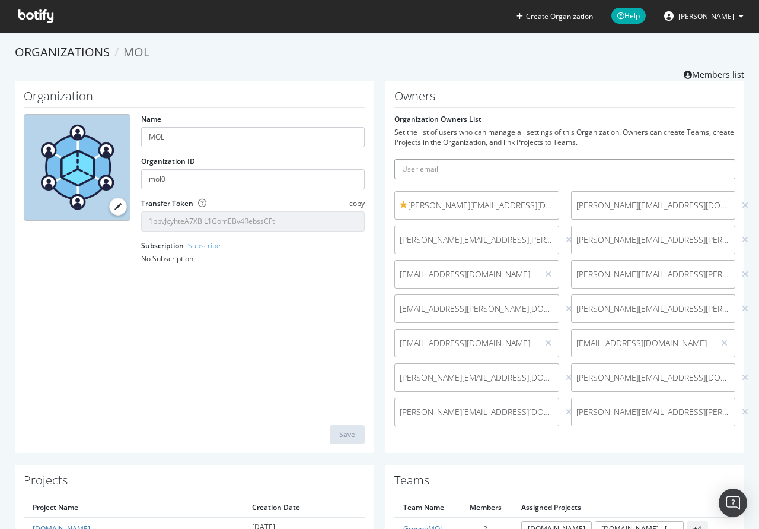
click at [434, 170] on input "text" at bounding box center [564, 169] width 341 height 20
type input "matteo.dellerba@mavriq.biz"
click at [564, 311] on div at bounding box center [569, 308] width 11 height 13
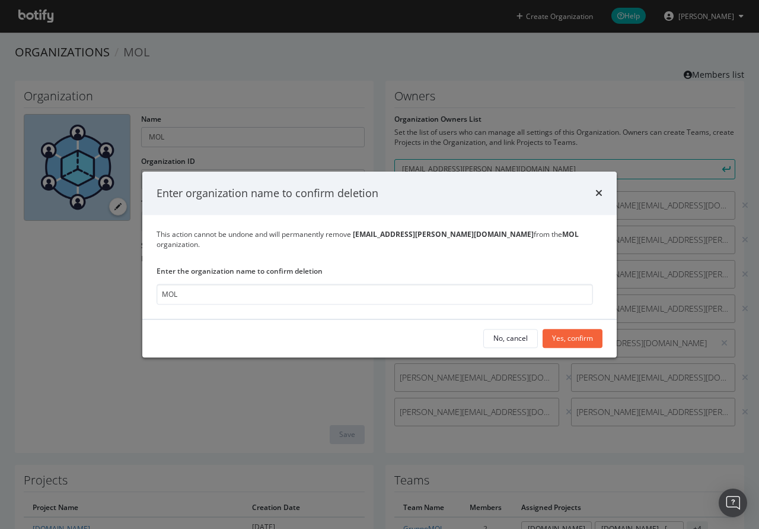
type input "MOL"
click at [603, 198] on div "Enter organization name to confirm deletion" at bounding box center [379, 193] width 475 height 44
click at [599, 195] on icon "times" at bounding box center [599, 193] width 7 height 9
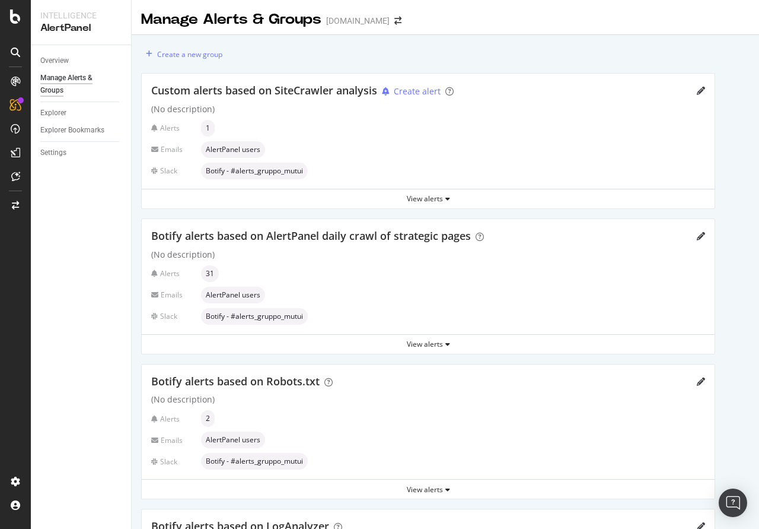
click at [382, 17] on div "Manage Alerts & Groups [DOMAIN_NAME]" at bounding box center [277, 19] width 272 height 20
click at [394, 24] on icon "arrow-right-arrow-left" at bounding box center [397, 21] width 7 height 8
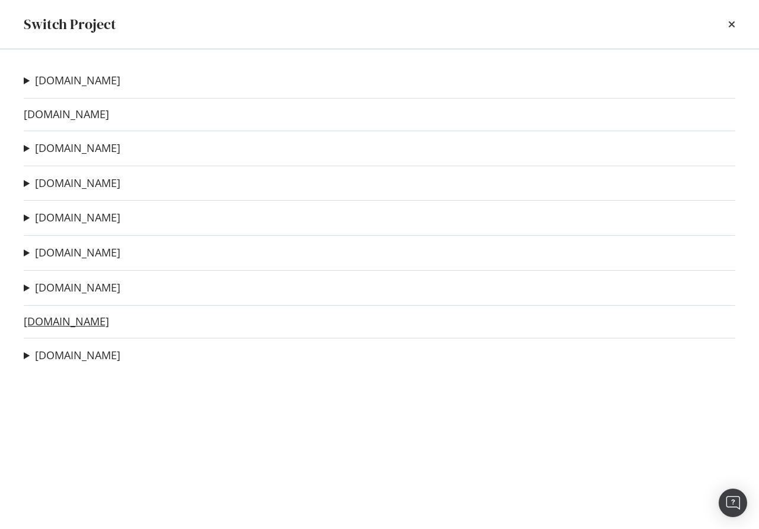
click at [46, 320] on link "[DOMAIN_NAME]" at bounding box center [66, 321] width 85 height 12
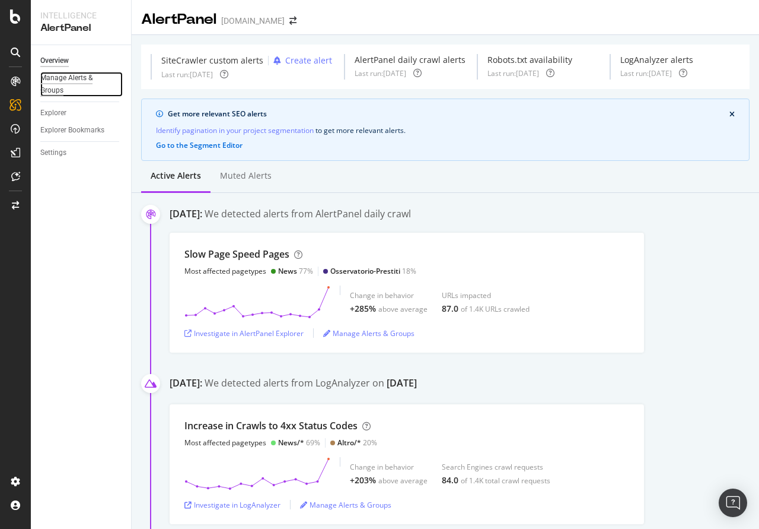
click at [81, 78] on div "Manage Alerts & Groups" at bounding box center [75, 84] width 71 height 25
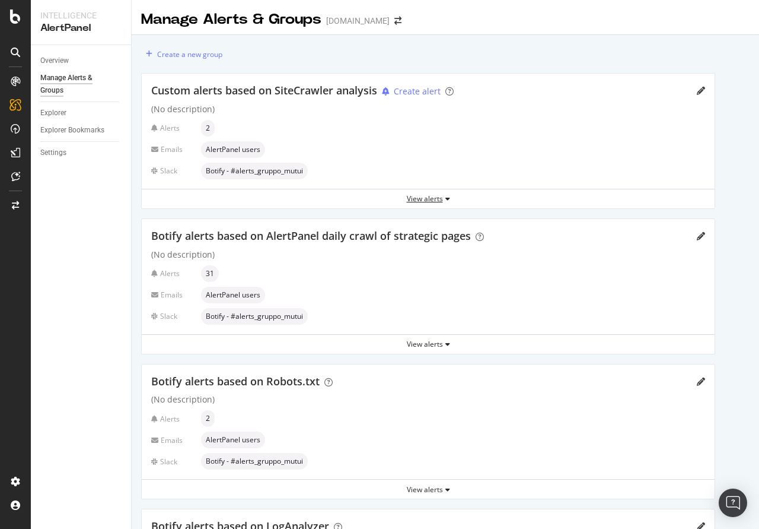
click at [437, 194] on div "View alerts" at bounding box center [428, 198] width 573 height 10
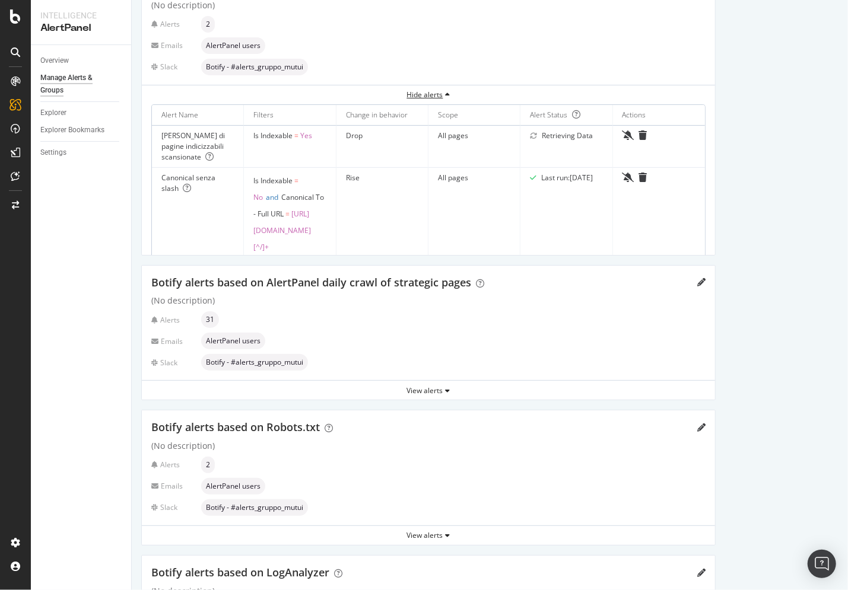
scroll to position [106, 0]
click at [445, 387] on div "View alerts" at bounding box center [428, 389] width 573 height 10
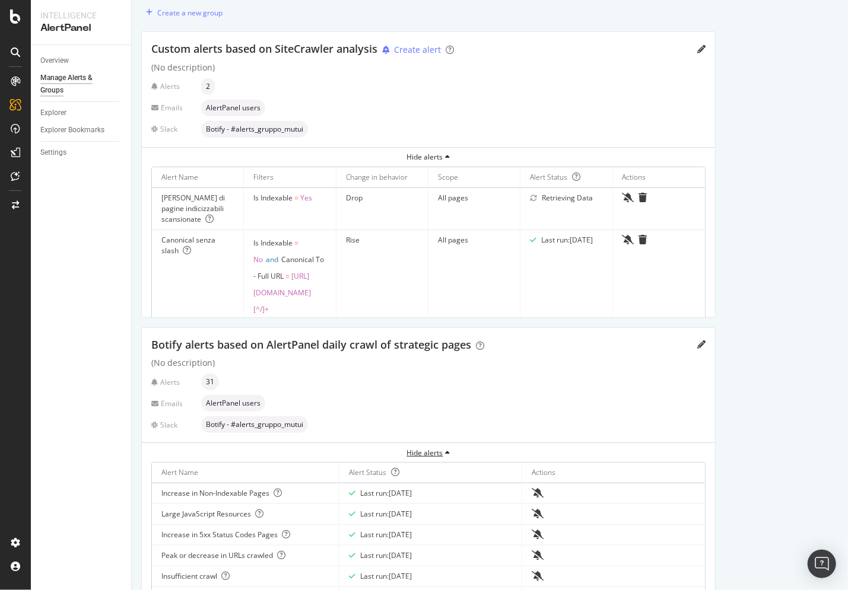
scroll to position [0, 0]
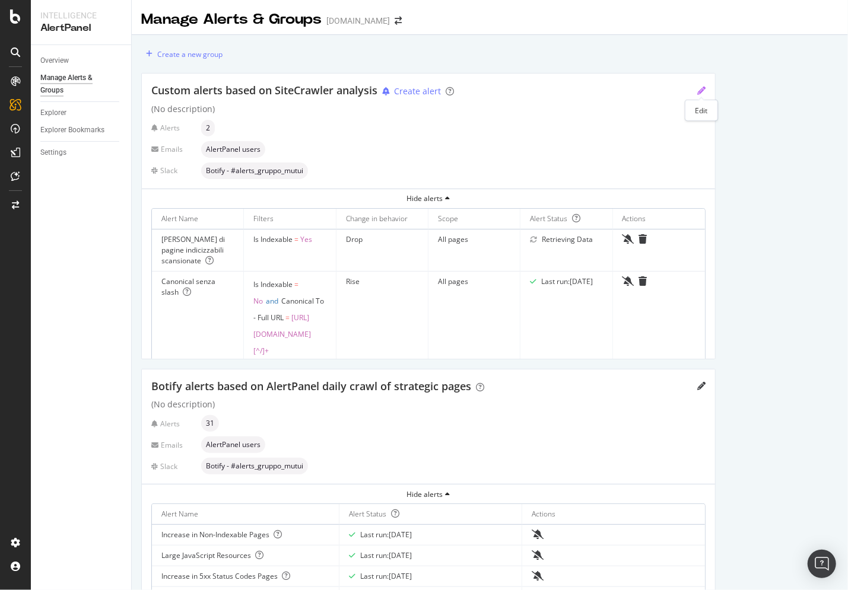
click at [703, 91] on icon "pencil" at bounding box center [701, 91] width 8 height 8
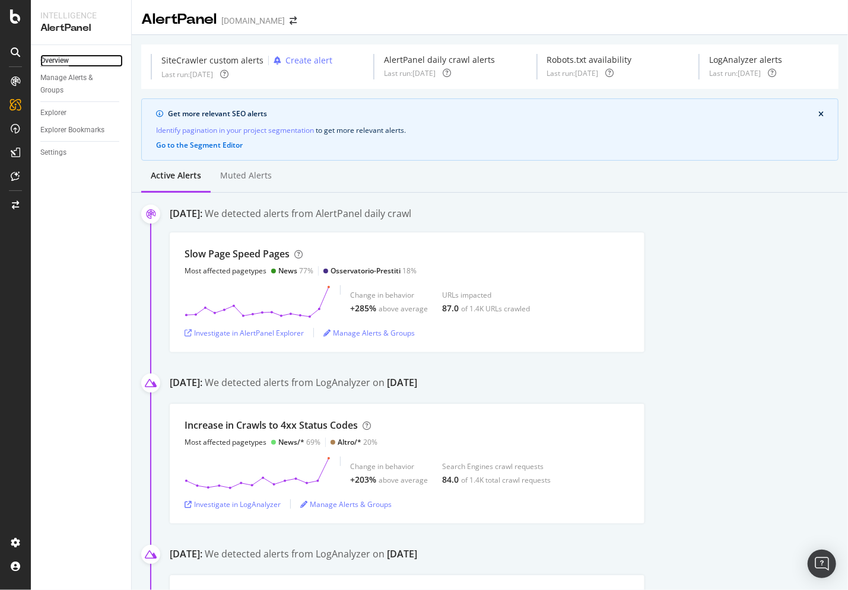
click at [51, 59] on div "Overview" at bounding box center [54, 61] width 28 height 12
click at [362, 334] on div "Manage Alerts & Groups" at bounding box center [368, 333] width 91 height 10
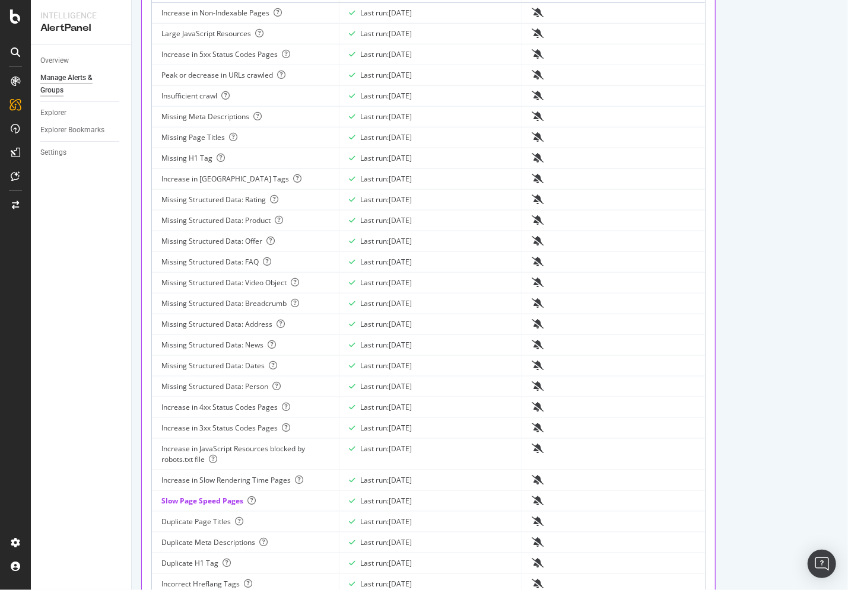
scroll to position [86, 0]
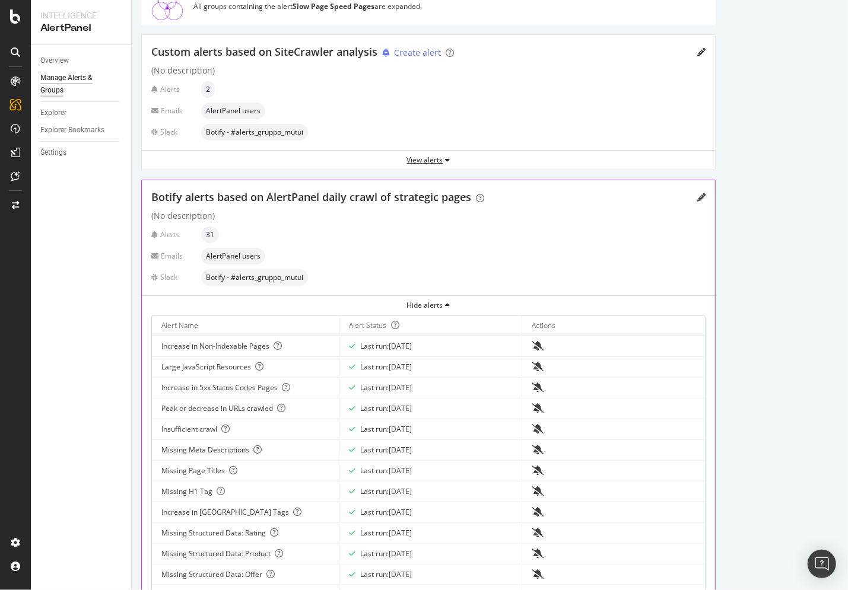
click at [434, 163] on div "View alerts" at bounding box center [428, 160] width 573 height 10
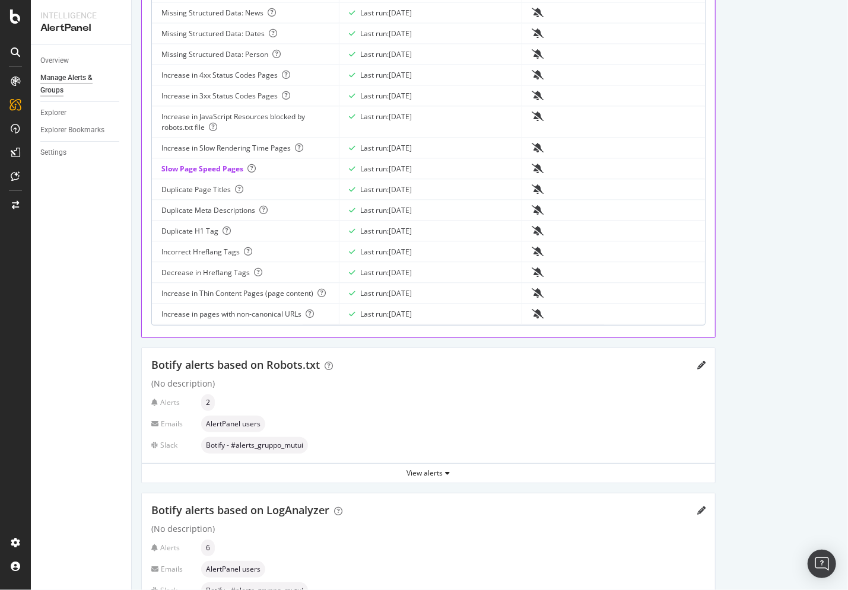
scroll to position [921, 0]
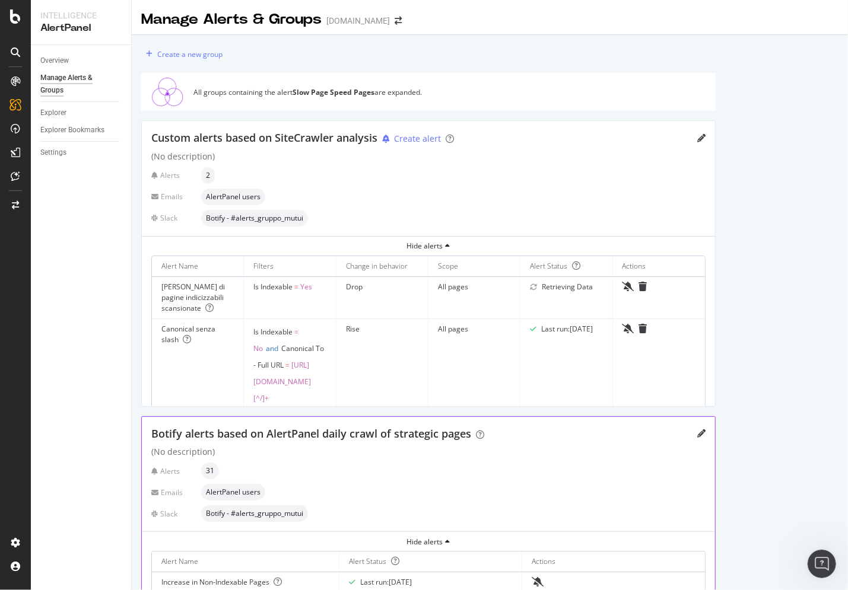
scroll to position [0, 0]
drag, startPoint x: 160, startPoint y: 285, endPoint x: 205, endPoint y: 310, distance: 51.8
click at [205, 310] on td "[PERSON_NAME] di pagine indicizzabili scansionate" at bounding box center [198, 298] width 92 height 42
click at [161, 295] on td "[PERSON_NAME] di pagine indicizzabili scansionate" at bounding box center [198, 298] width 92 height 42
drag, startPoint x: 161, startPoint y: 289, endPoint x: 198, endPoint y: 304, distance: 39.1
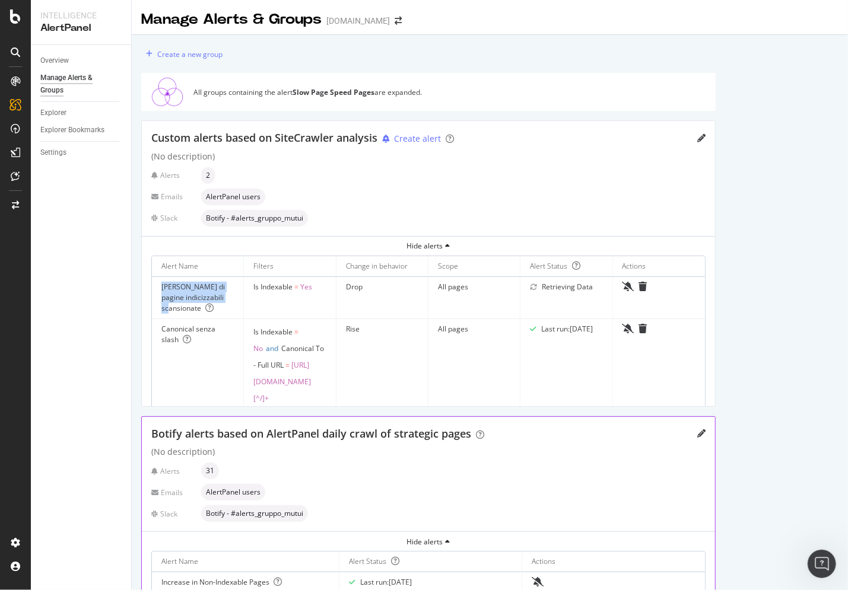
click at [199, 303] on div "[PERSON_NAME] di pagine indicizzabili scansionate" at bounding box center [197, 298] width 72 height 32
copy div "[PERSON_NAME] di pagine indicizzabili scansionate"
click at [378, 307] on td "Drop" at bounding box center [382, 298] width 92 height 42
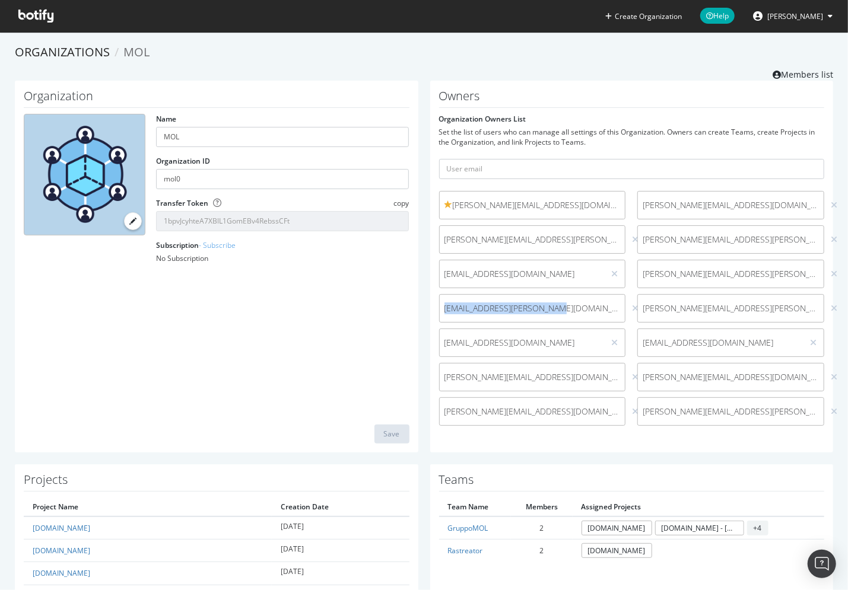
drag, startPoint x: 552, startPoint y: 314, endPoint x: 443, endPoint y: 310, distance: 109.2
click at [444, 310] on span "[EMAIL_ADDRESS][PERSON_NAME][DOMAIN_NAME]" at bounding box center [532, 309] width 176 height 12
copy span "[EMAIL_ADDRESS][PERSON_NAME][DOMAIN_NAME]"
click at [632, 310] on icon at bounding box center [635, 308] width 7 height 8
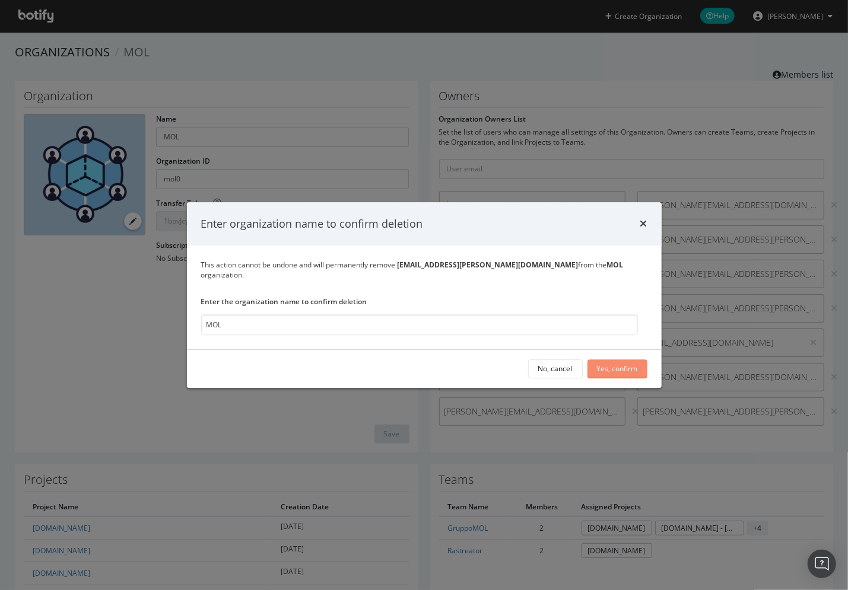
type input "MOL"
click at [596, 361] on button "Yes, confirm" at bounding box center [617, 368] width 60 height 19
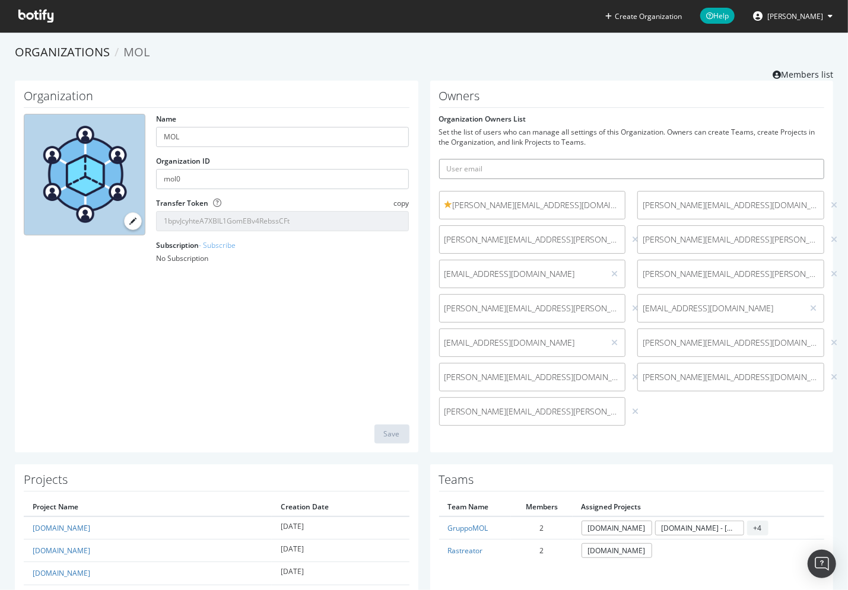
click at [509, 177] on input "text" at bounding box center [632, 169] width 386 height 20
paste input "[EMAIL_ADDRESS][PERSON_NAME][DOMAIN_NAME]"
type input "[EMAIL_ADDRESS][PERSON_NAME][DOMAIN_NAME]"
click at [818, 168] on icon "submit" at bounding box center [815, 168] width 8 height 7
click at [519, 172] on input "text" at bounding box center [632, 169] width 386 height 20
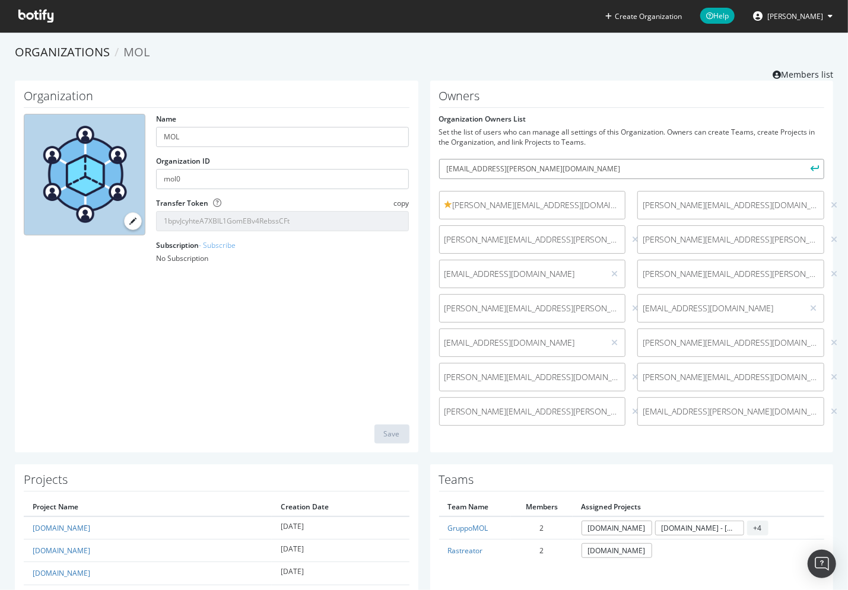
type input "[EMAIL_ADDRESS][PERSON_NAME][DOMAIN_NAME]"
click at [810, 168] on button "submit" at bounding box center [814, 169] width 20 height 20
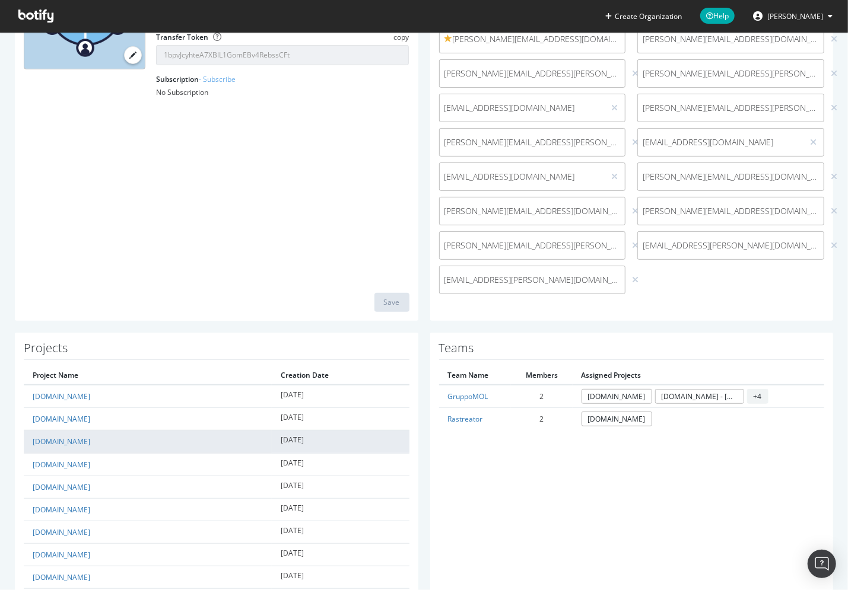
scroll to position [167, 0]
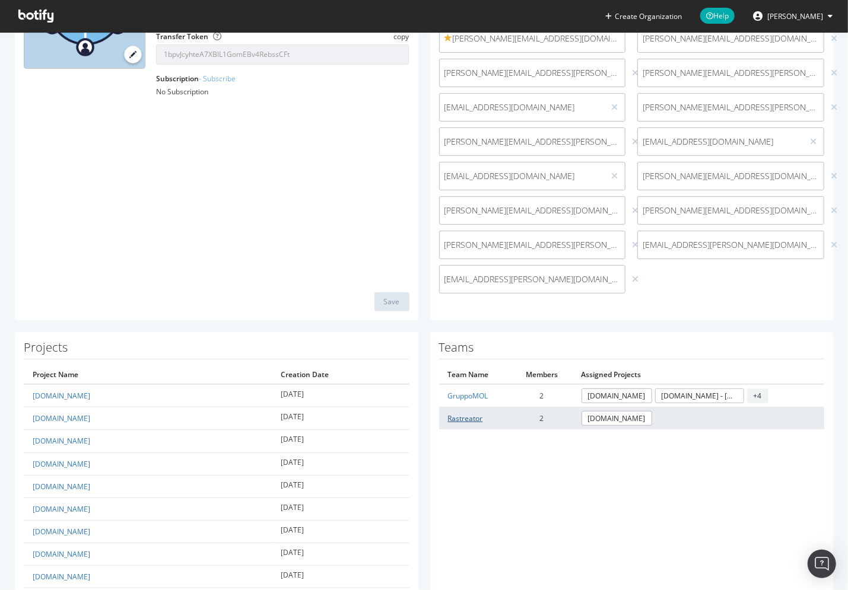
click at [463, 416] on link "Rastreator" at bounding box center [465, 418] width 35 height 10
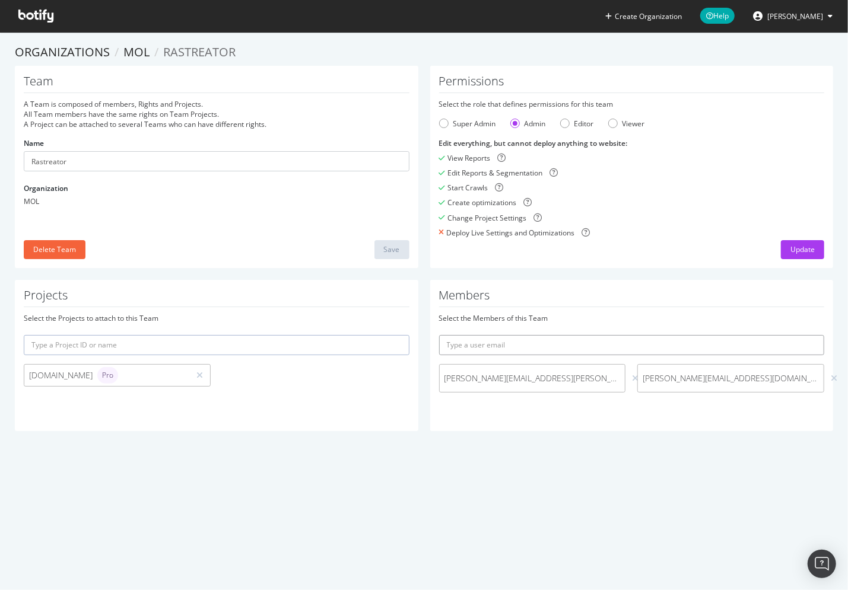
click at [522, 351] on input "text" at bounding box center [632, 345] width 386 height 20
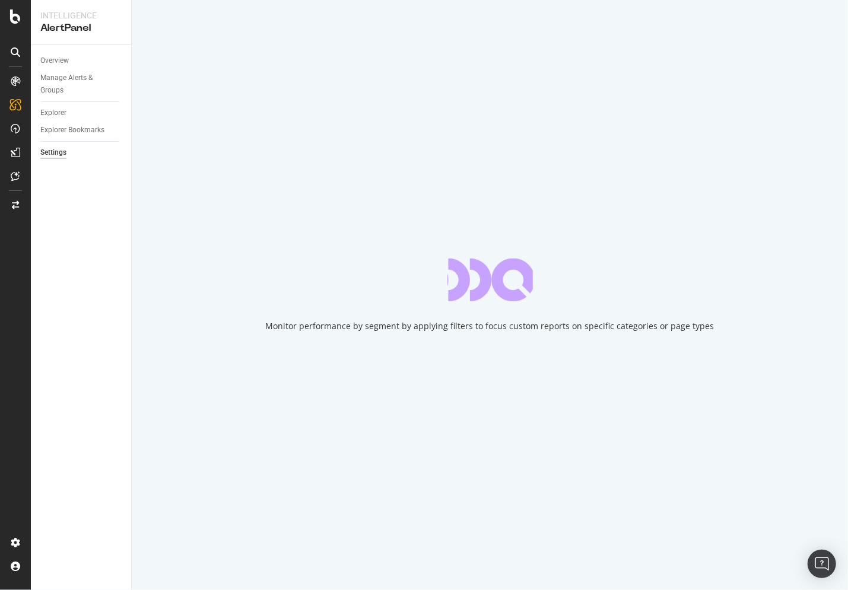
select select "01"
select select "30"
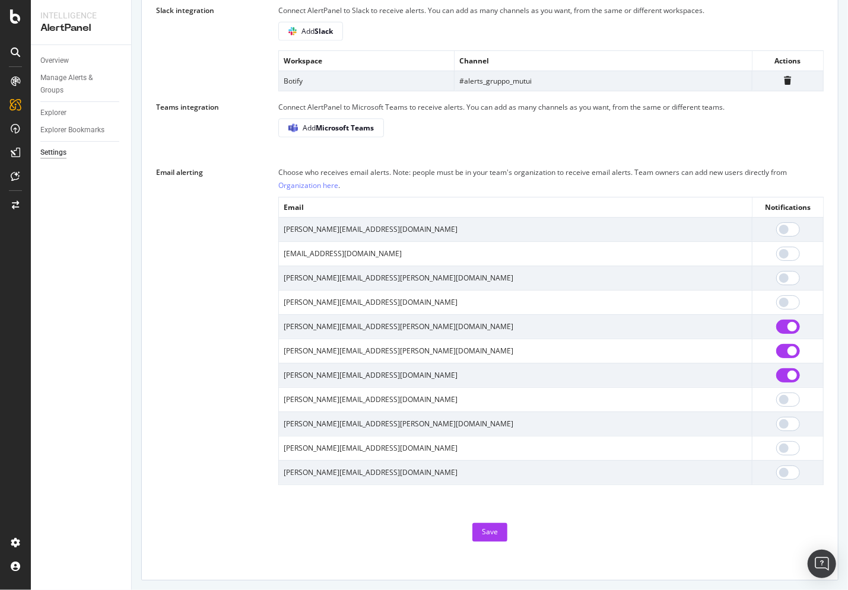
scroll to position [871, 0]
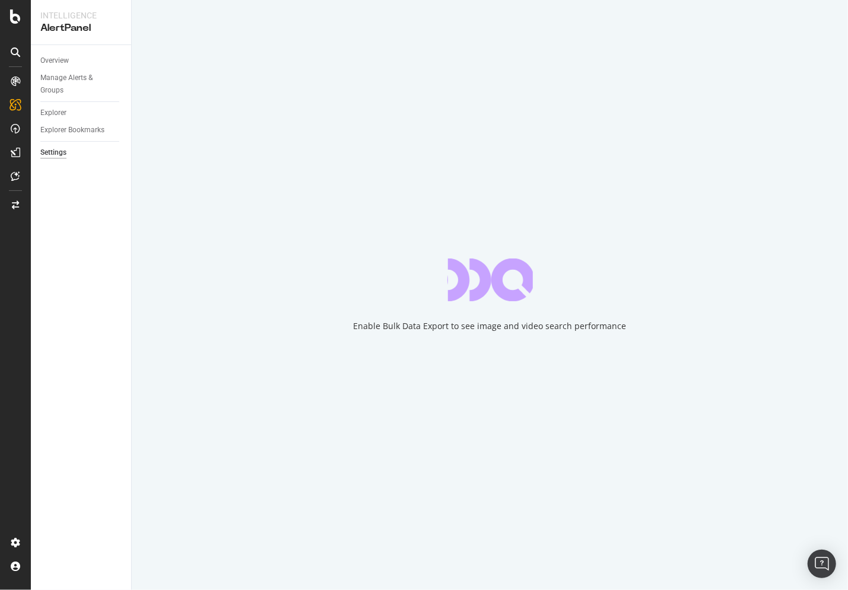
select select "01"
select select "30"
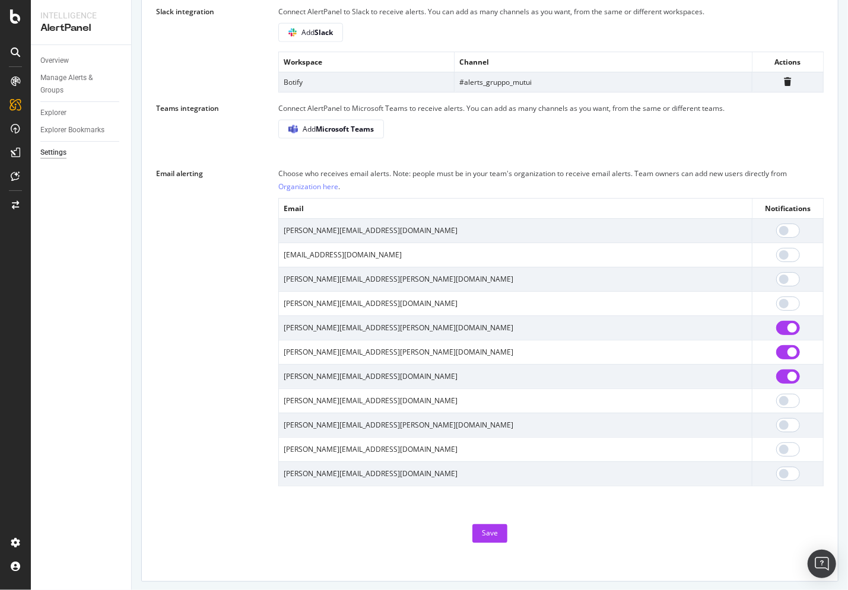
scroll to position [871, 0]
click at [303, 188] on link "Organization here" at bounding box center [308, 185] width 60 height 10
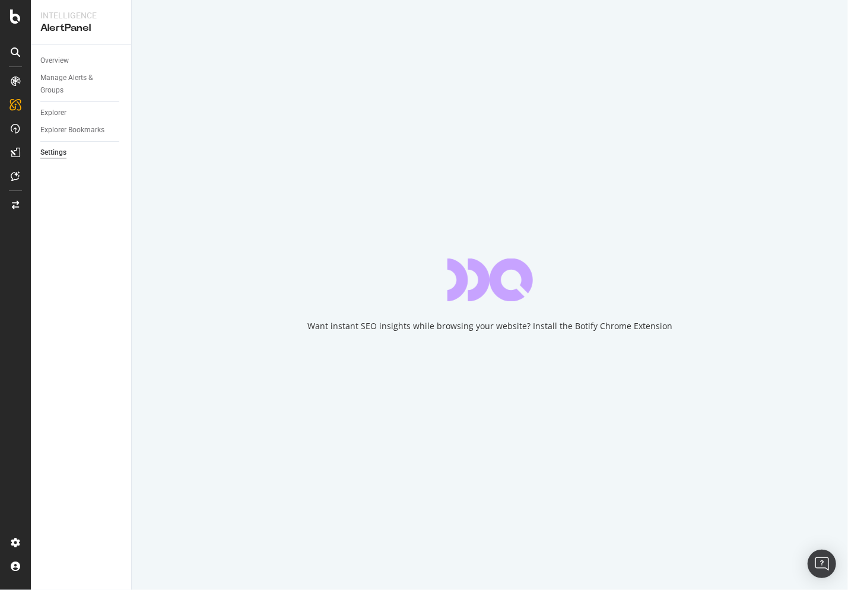
select select "01"
select select "30"
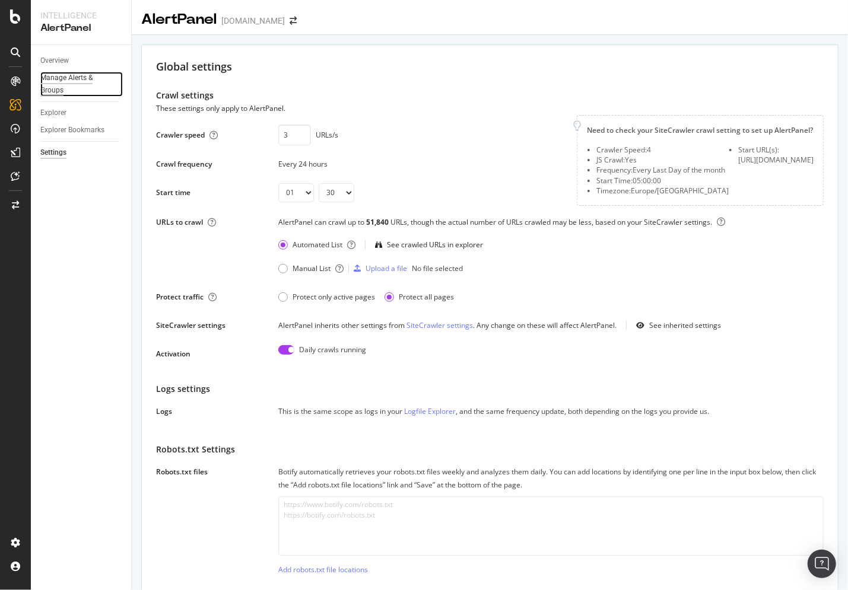
click at [59, 80] on div "Manage Alerts & Groups" at bounding box center [75, 84] width 71 height 25
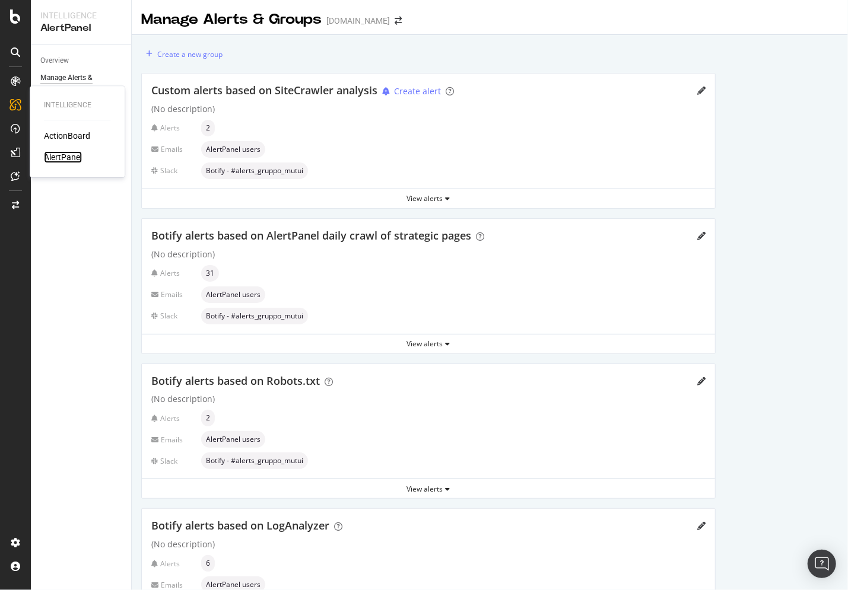
click at [61, 153] on div "AlertPanel" at bounding box center [63, 157] width 38 height 12
